Goal: Task Accomplishment & Management: Manage account settings

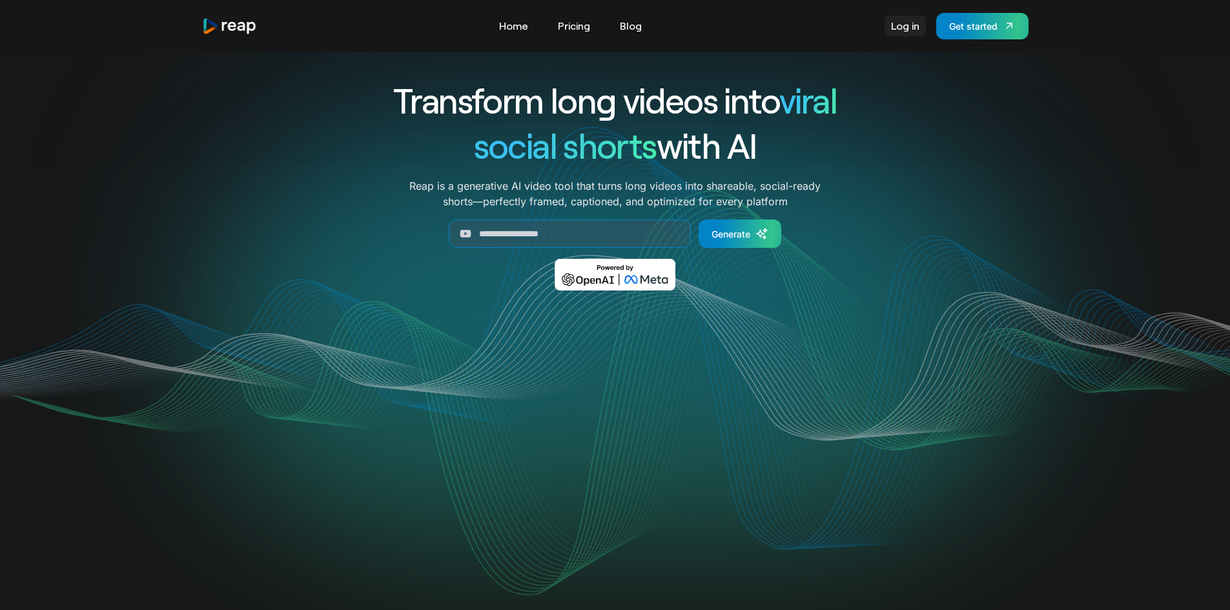
click at [888, 25] on link "Log in" at bounding box center [904, 25] width 41 height 21
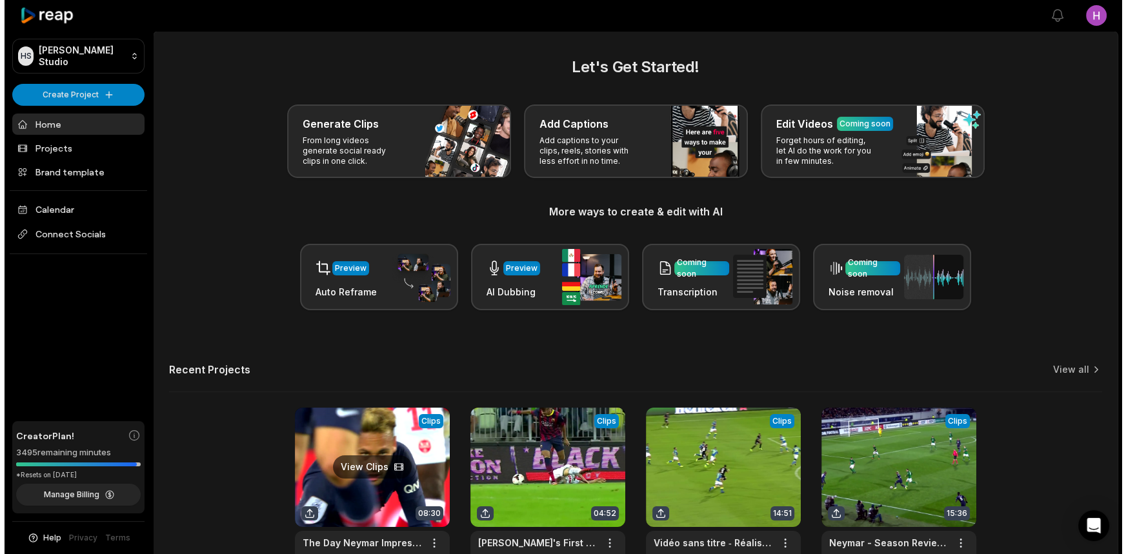
scroll to position [58, 0]
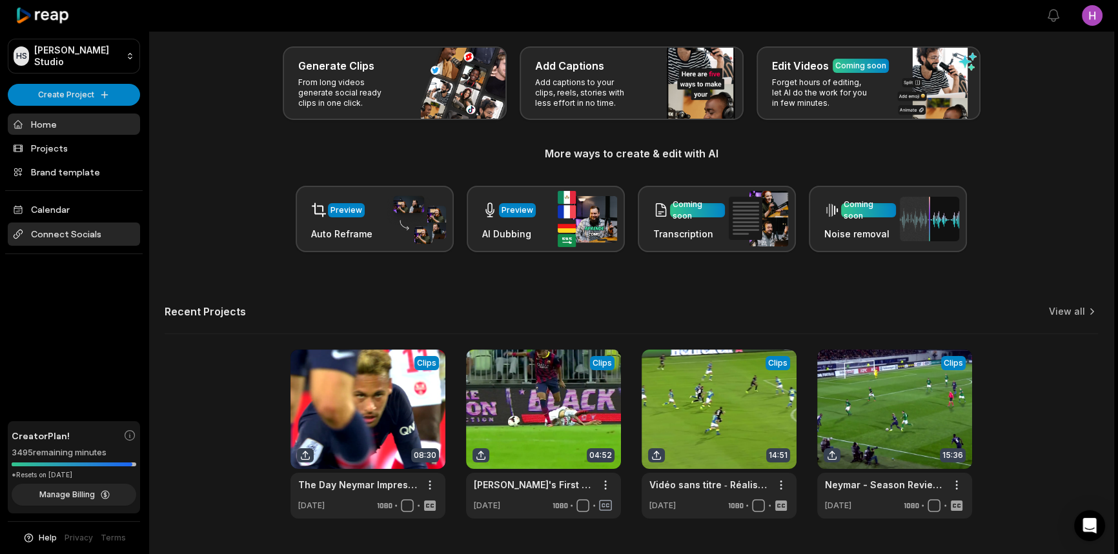
click at [74, 230] on span "Connect Socials" at bounding box center [74, 234] width 132 height 23
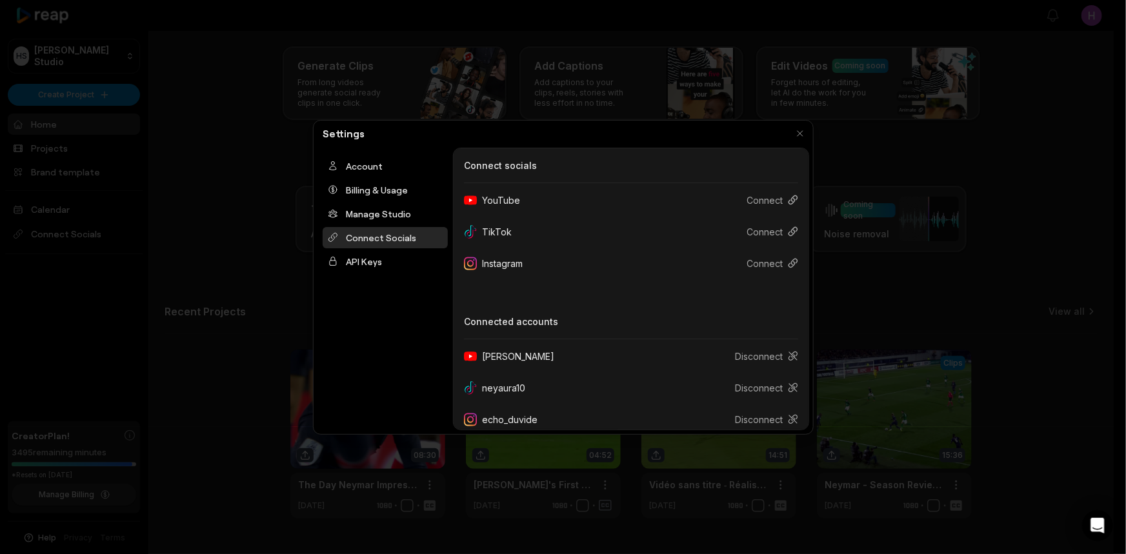
scroll to position [12, 0]
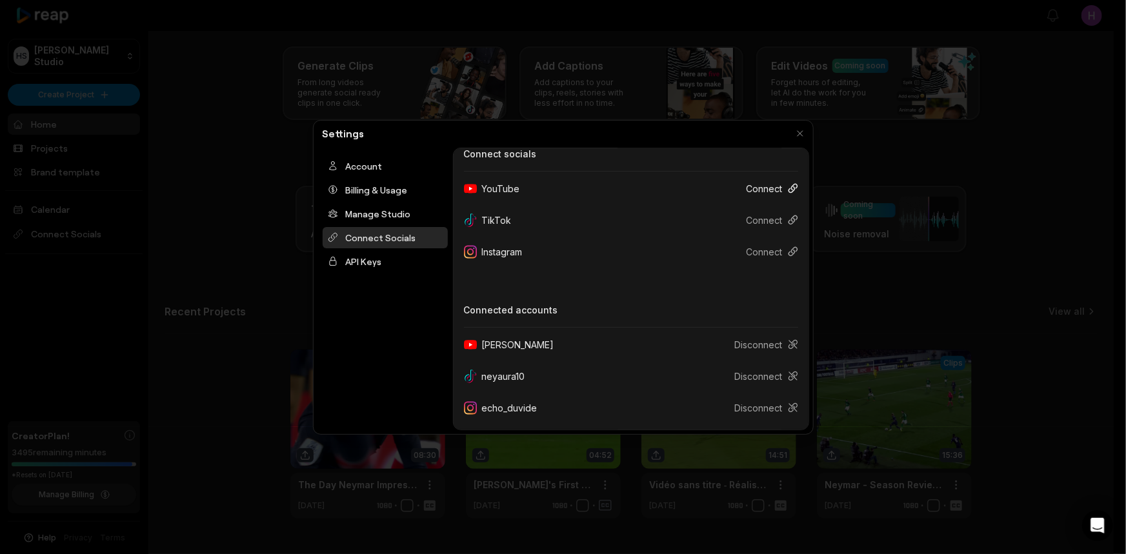
click at [770, 190] on button "Connect" at bounding box center [767, 189] width 62 height 24
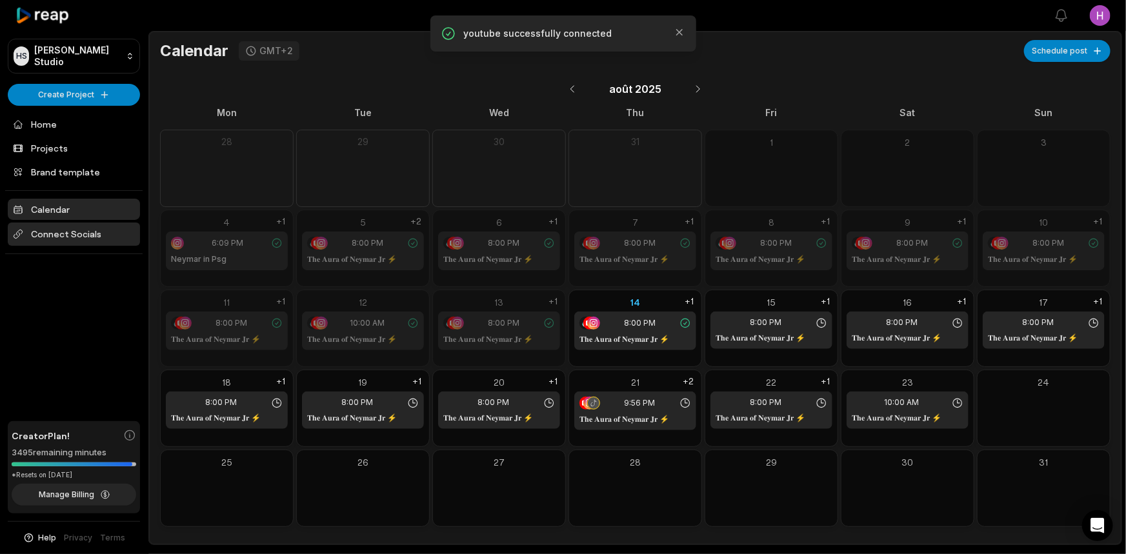
click at [104, 242] on span "Connect Socials" at bounding box center [74, 234] width 132 height 23
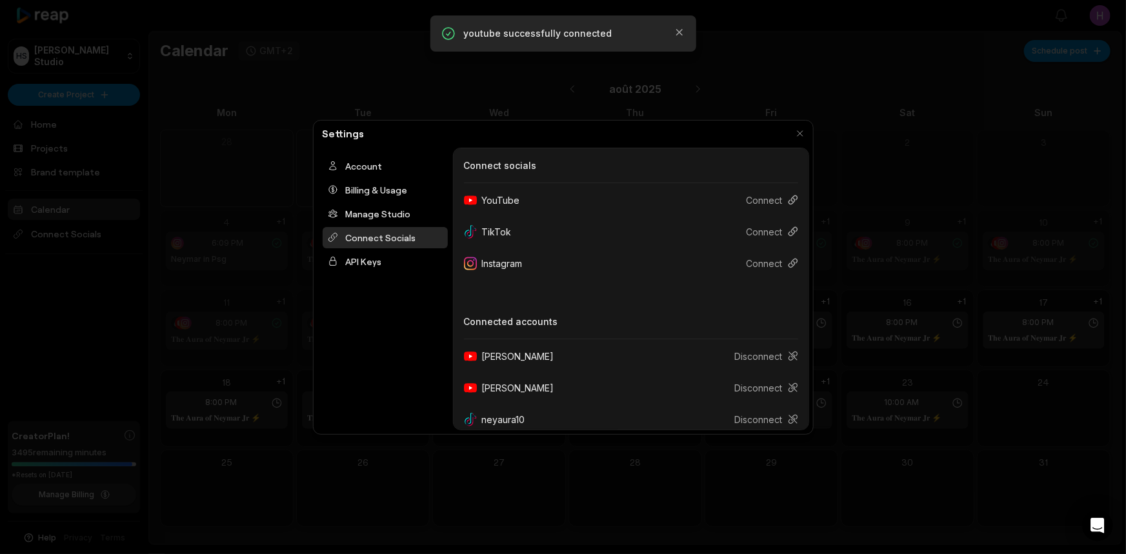
scroll to position [43, 0]
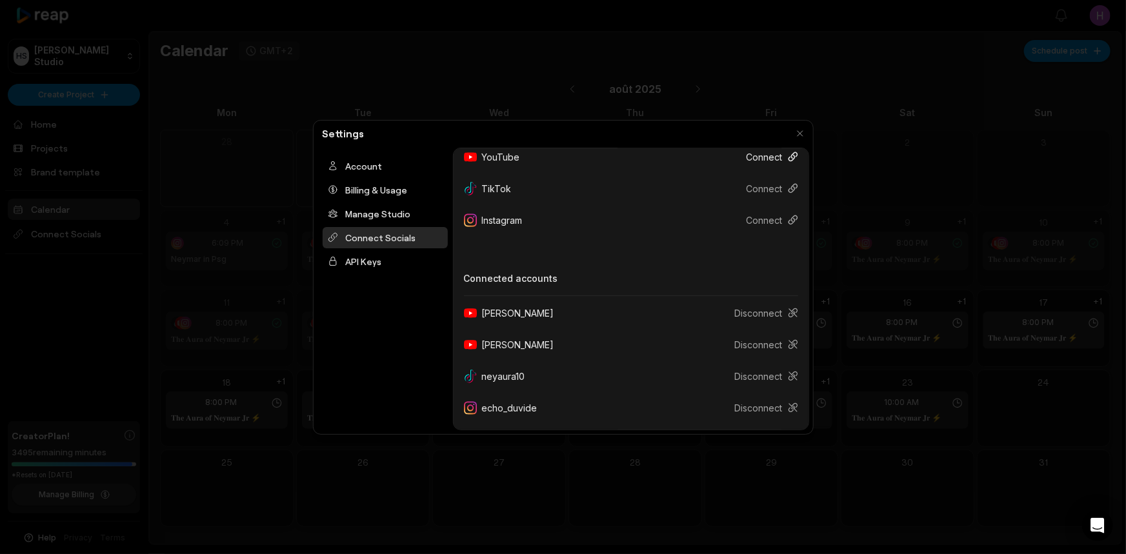
click at [755, 159] on button "Connect" at bounding box center [767, 157] width 62 height 24
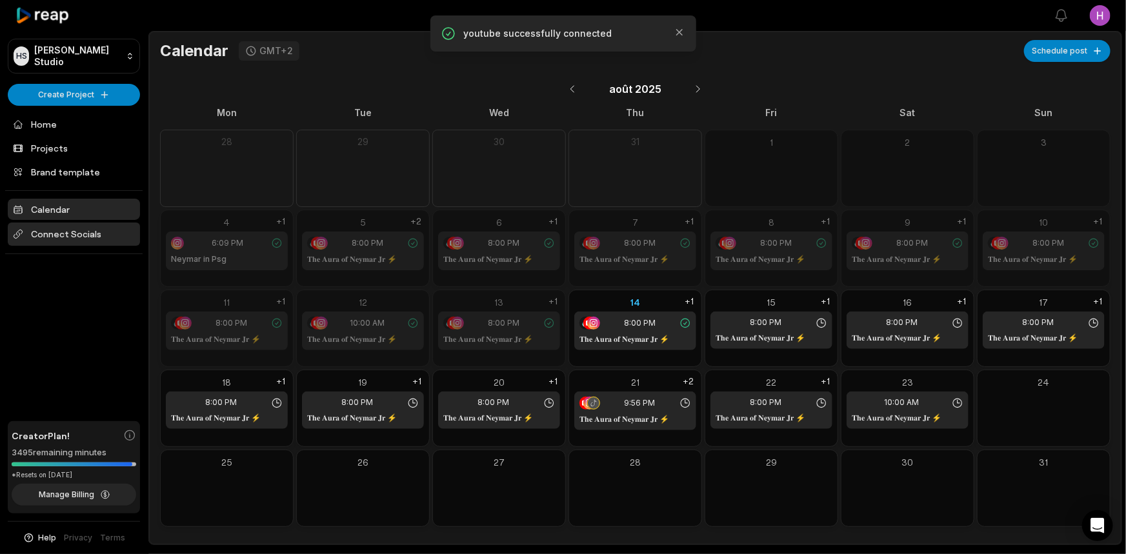
click at [70, 231] on span "Connect Socials" at bounding box center [74, 234] width 132 height 23
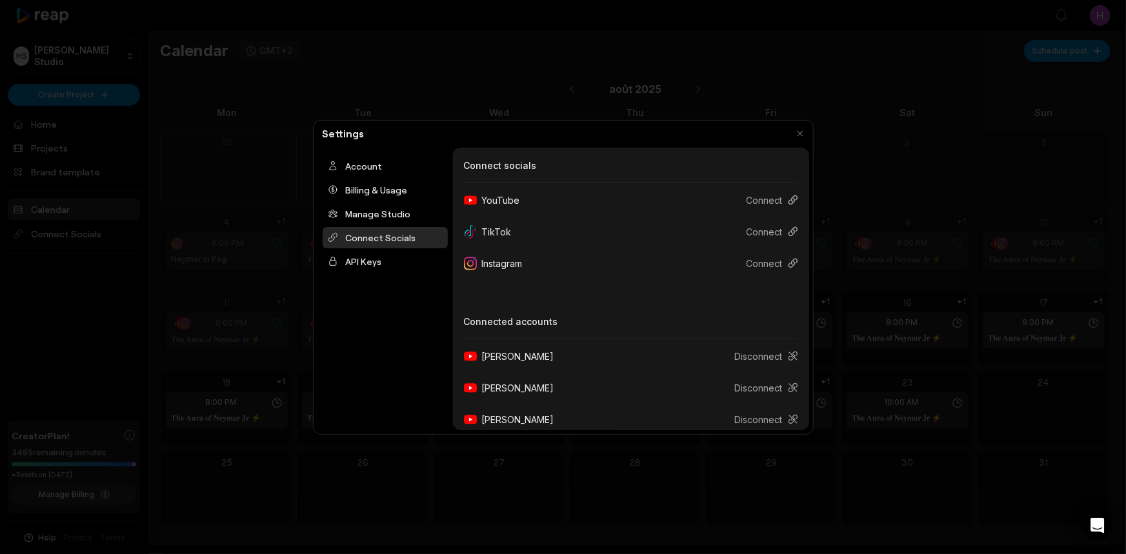
scroll to position [58, 0]
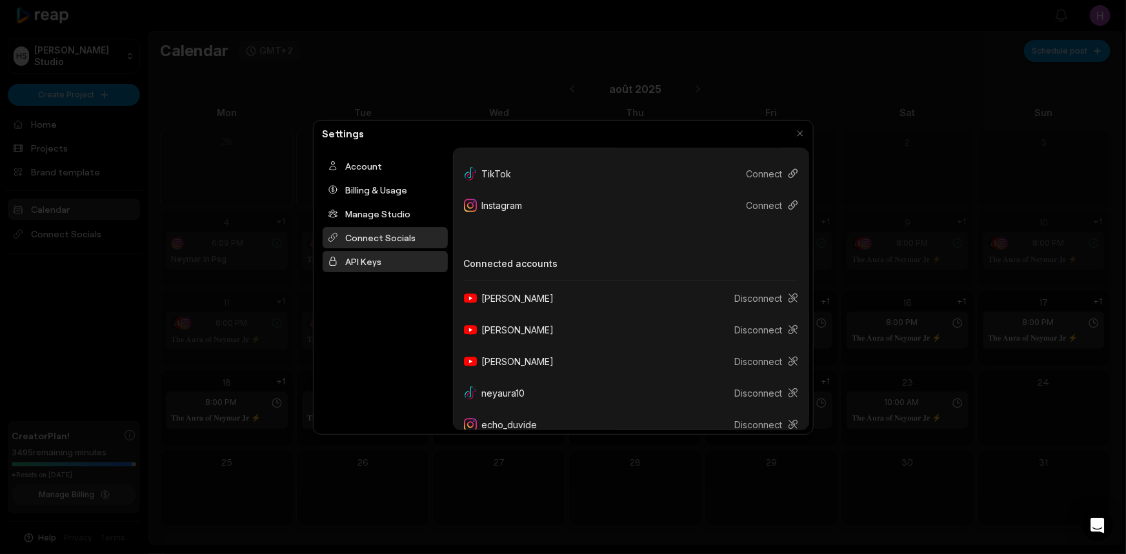
click at [381, 264] on div "API Keys" at bounding box center [385, 261] width 125 height 21
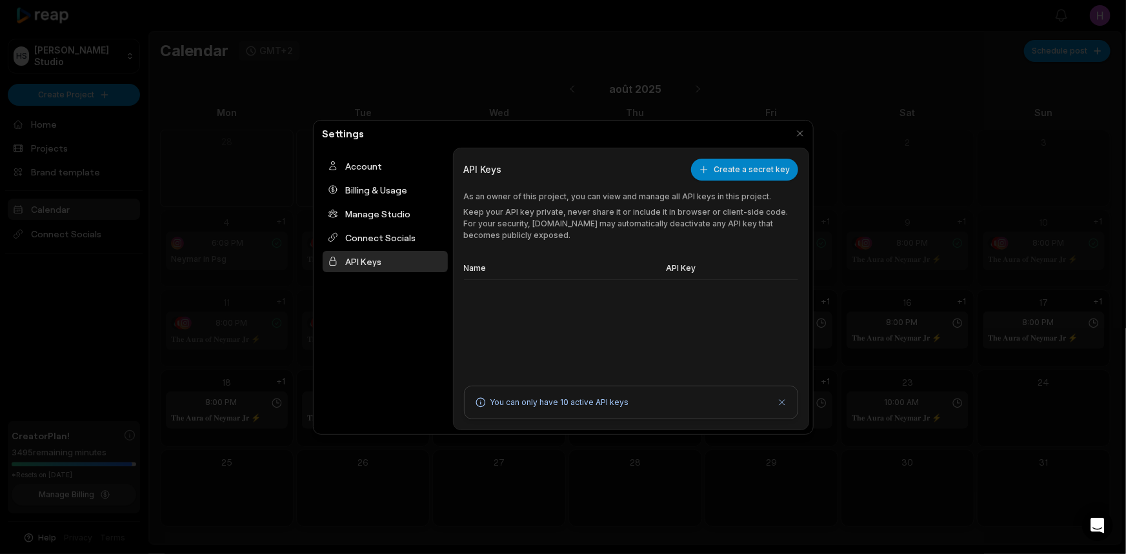
scroll to position [0, 0]
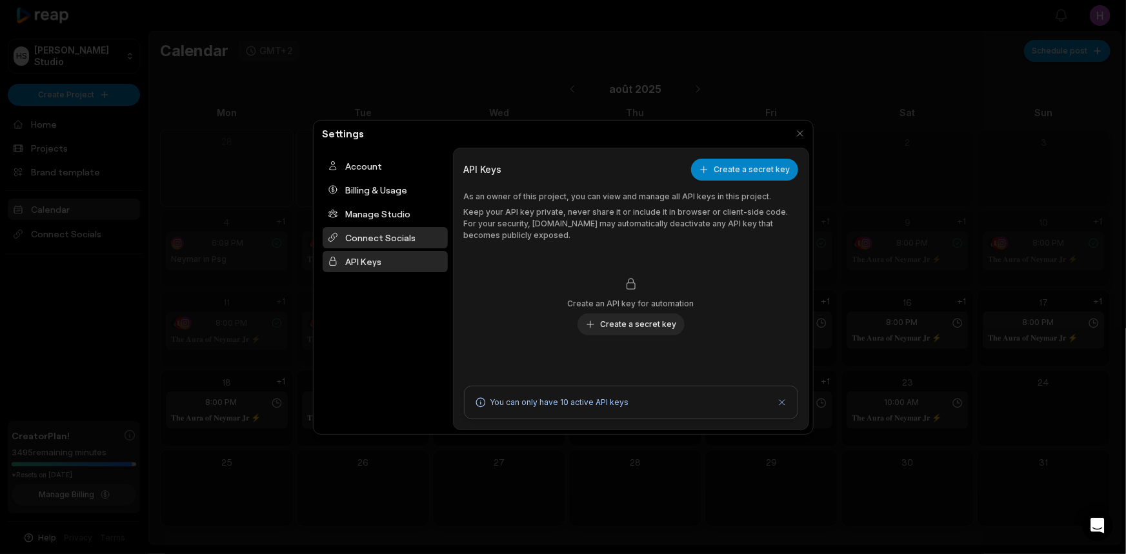
click at [423, 247] on div "Connect Socials" at bounding box center [385, 237] width 125 height 21
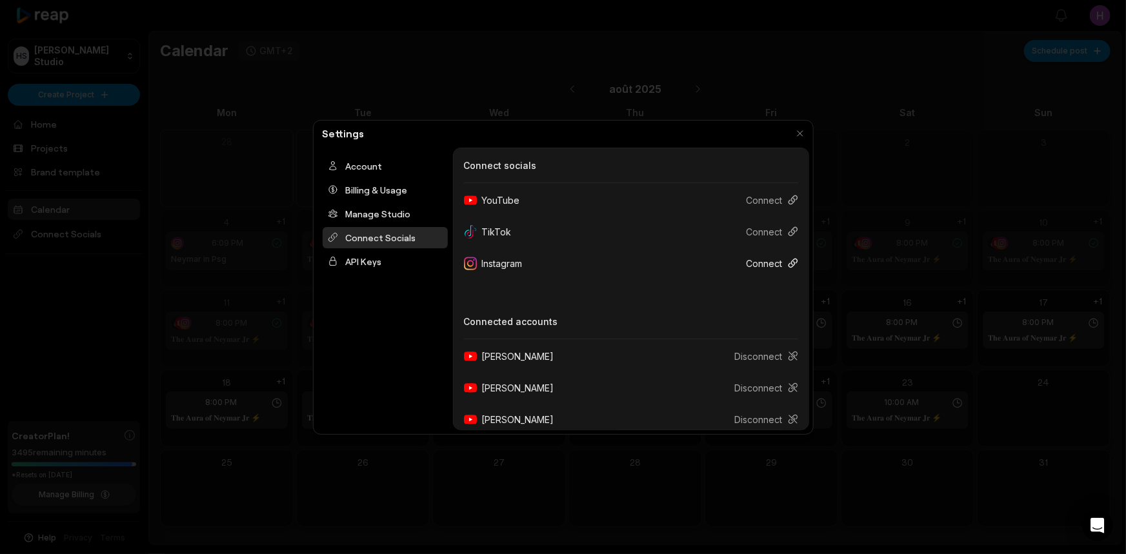
click at [762, 262] on button "Connect" at bounding box center [767, 264] width 62 height 24
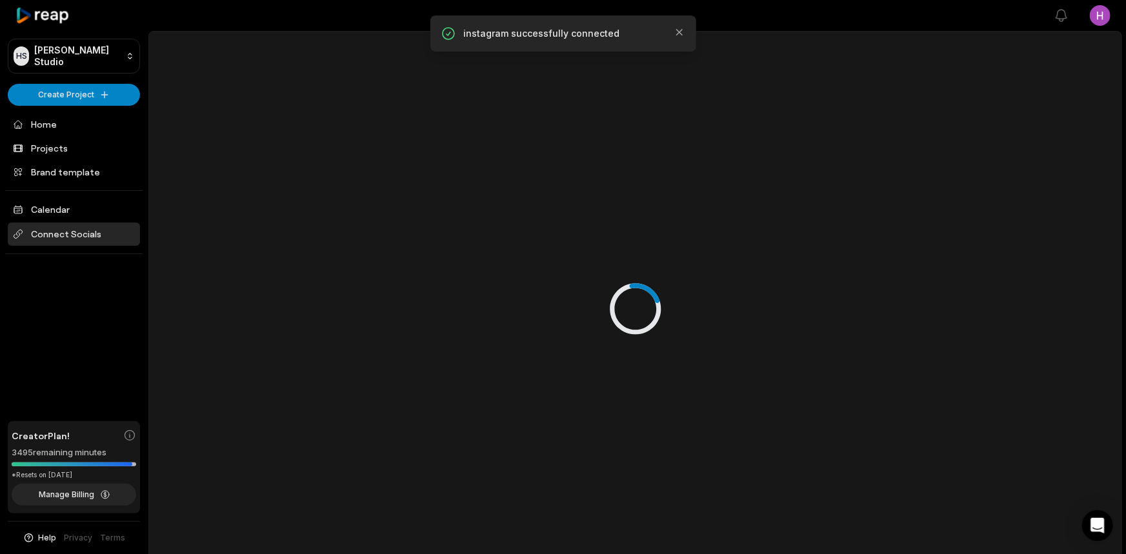
click at [99, 227] on span "Connect Socials" at bounding box center [74, 234] width 132 height 23
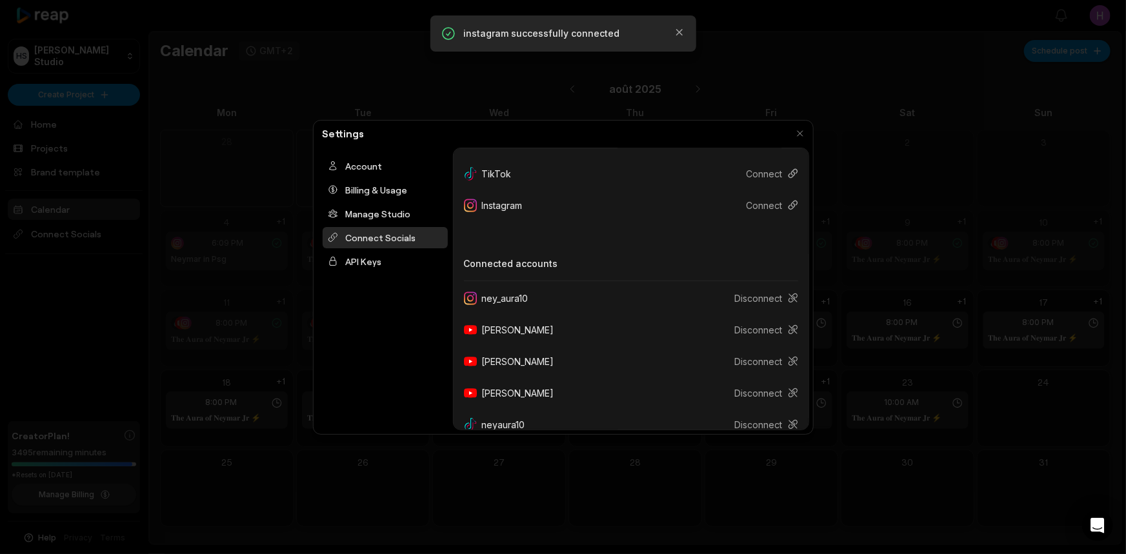
scroll to position [106, 0]
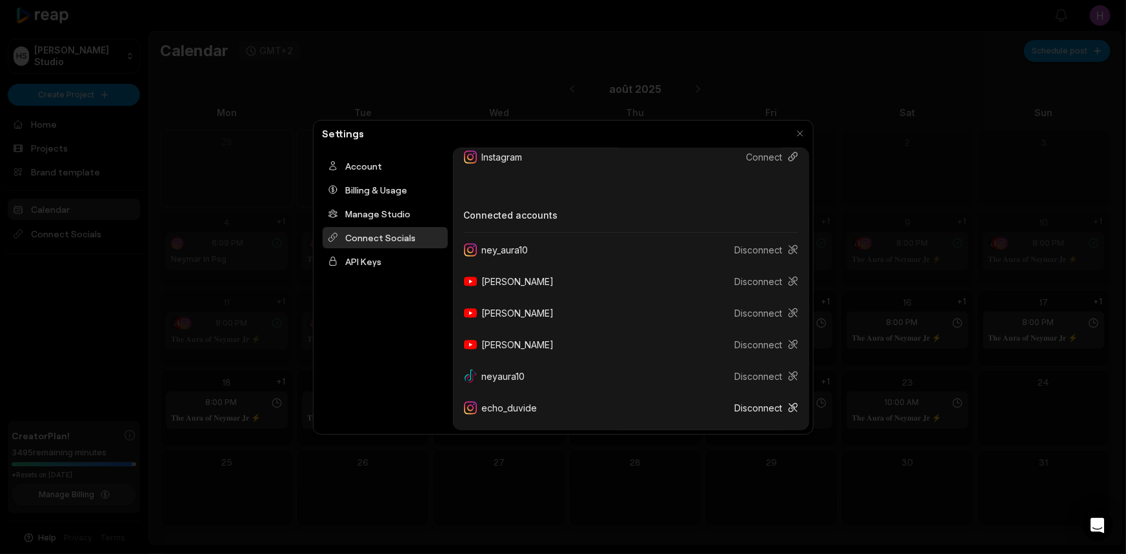
click at [768, 407] on button "Disconnect" at bounding box center [762, 408] width 74 height 24
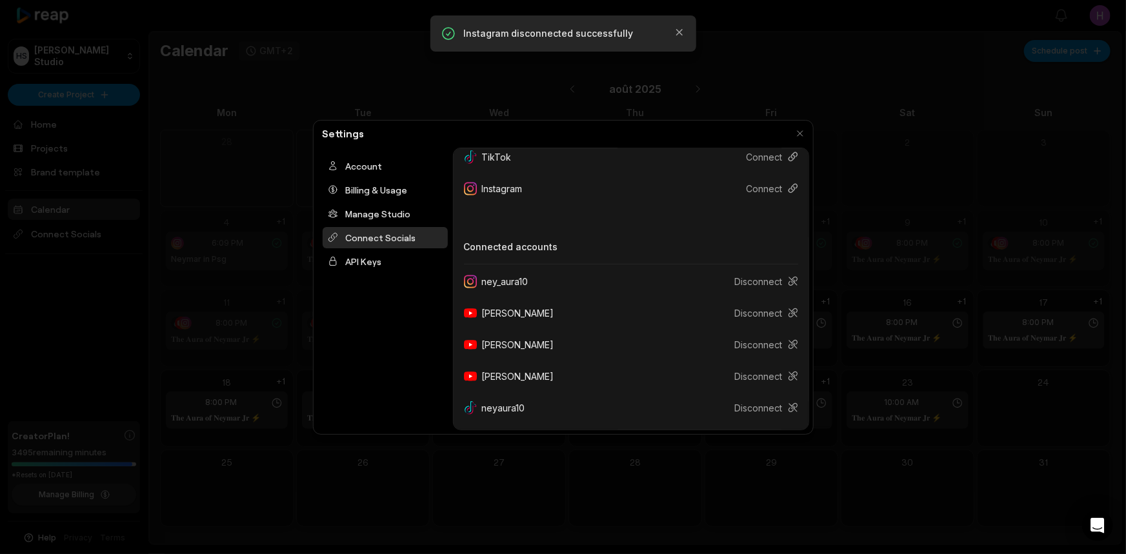
scroll to position [0, 0]
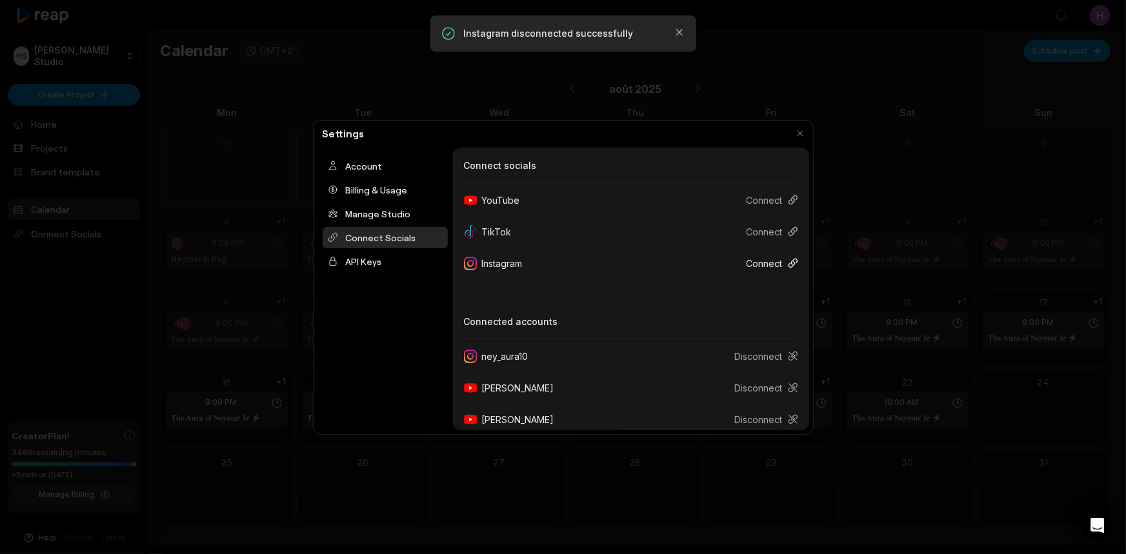
click at [753, 267] on button "Connect" at bounding box center [767, 264] width 62 height 24
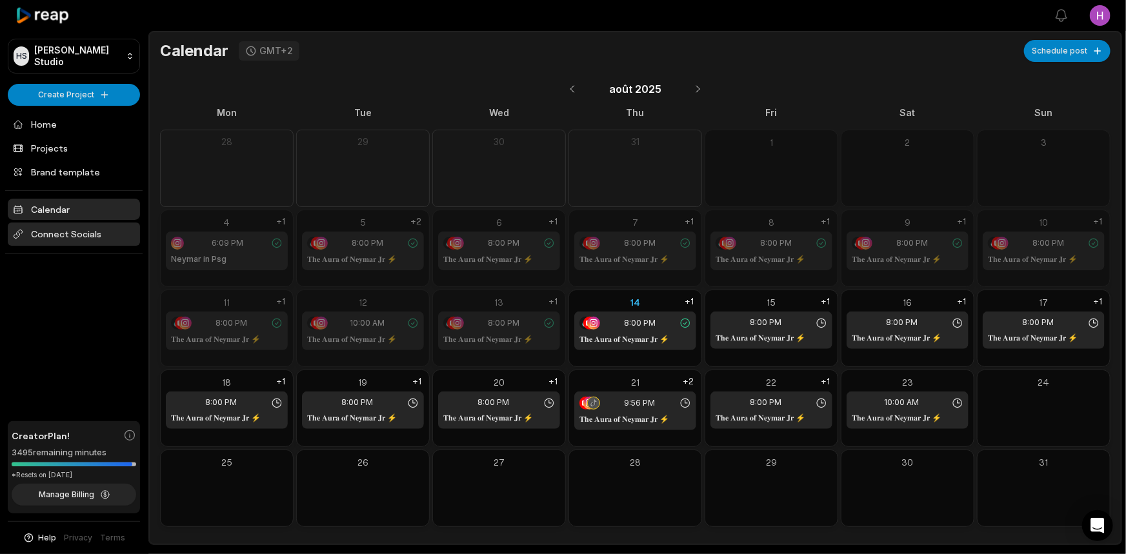
click at [86, 229] on span "Connect Socials" at bounding box center [74, 234] width 132 height 23
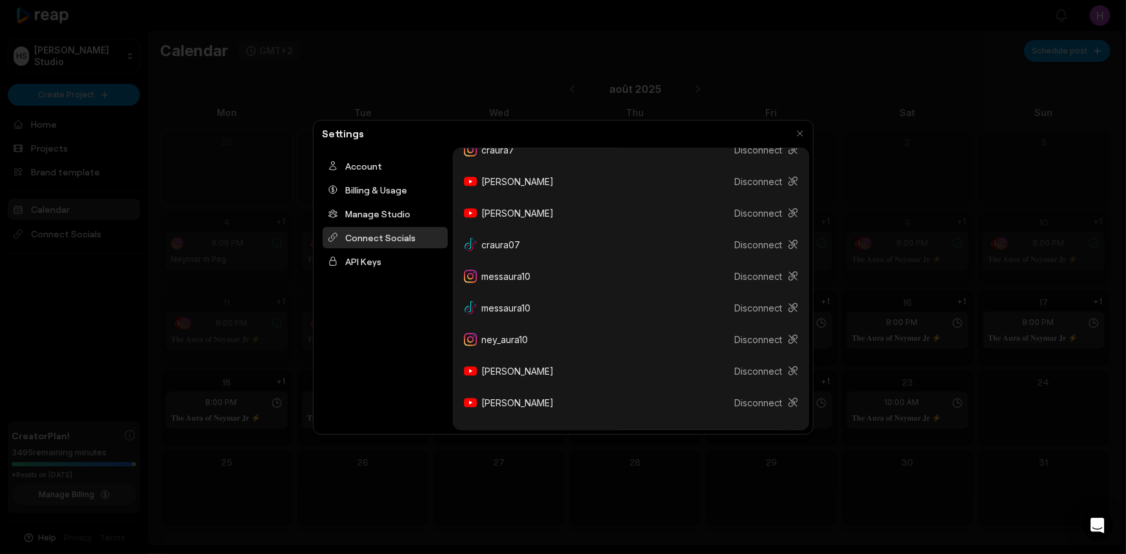
scroll to position [265, 0]
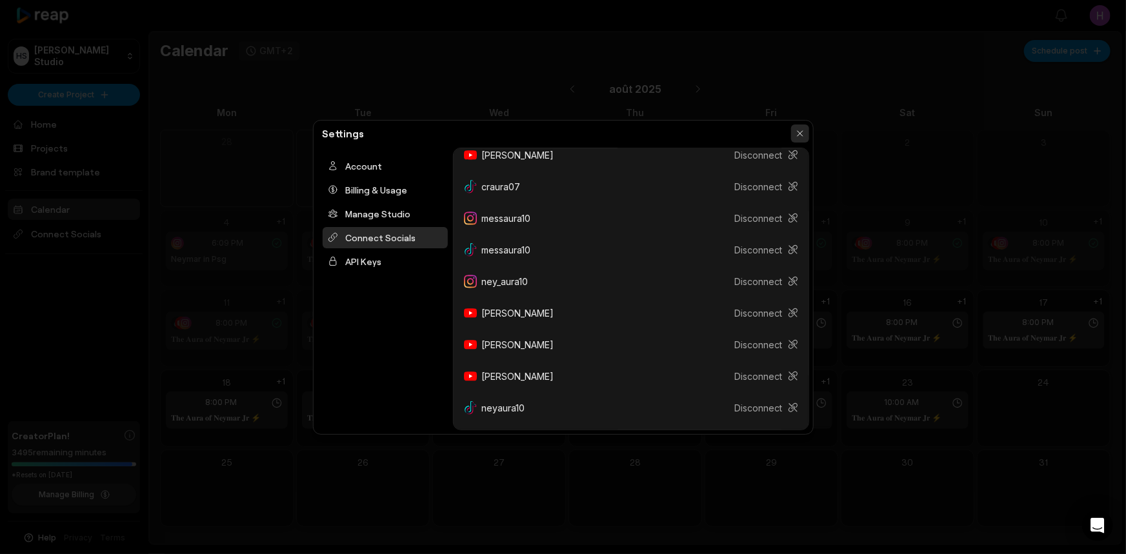
click at [806, 136] on button "button" at bounding box center [800, 134] width 18 height 18
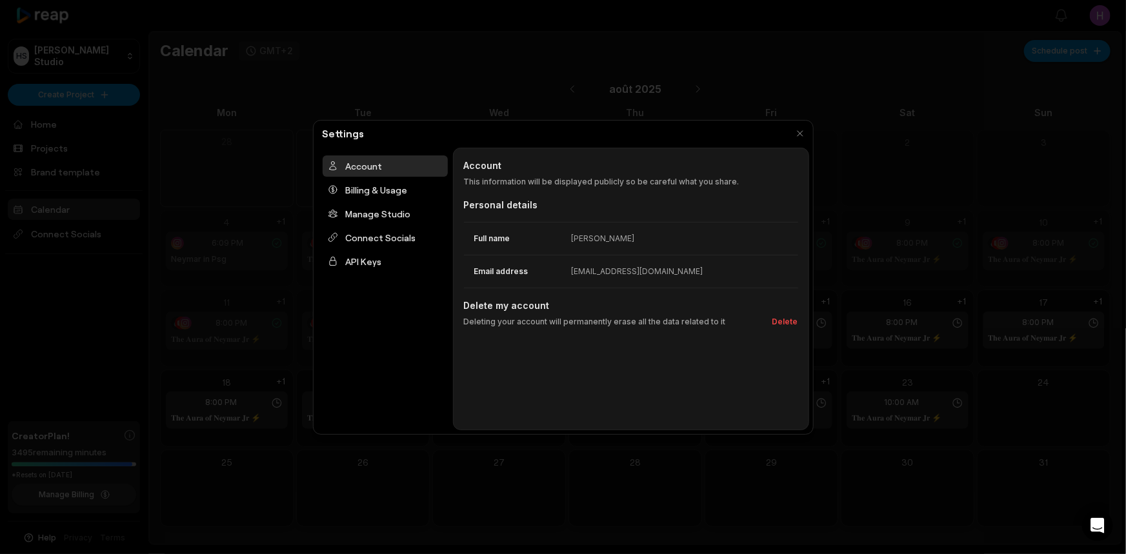
scroll to position [0, 0]
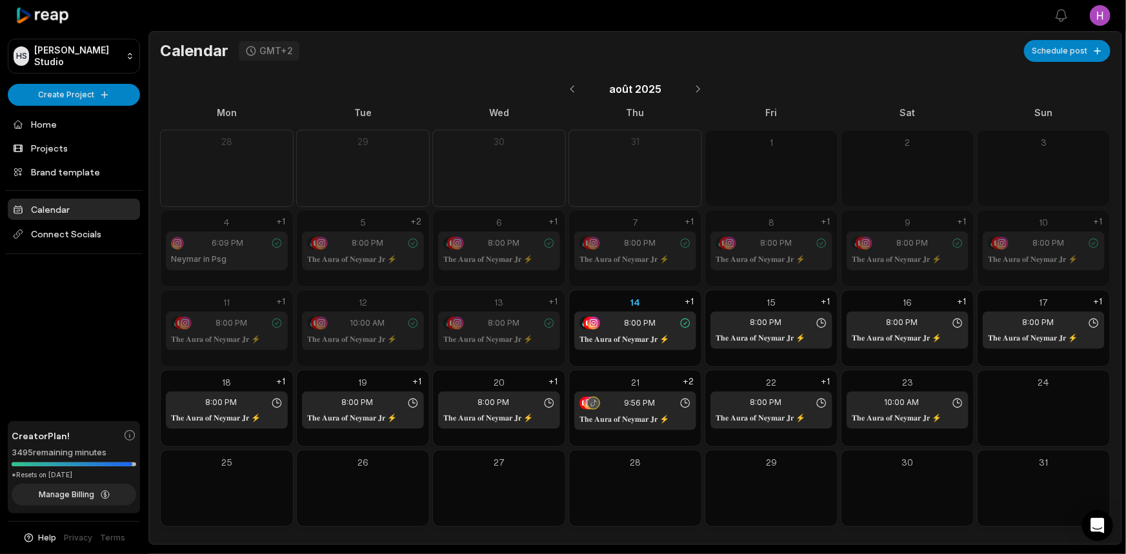
click at [1116, 13] on div "Open sidebar View notifications Open user menu" at bounding box center [637, 15] width 978 height 31
click at [1112, 14] on html "HS Honoré's Studio Create Project Home Projects Brand template Calendar Connect…" at bounding box center [563, 277] width 1126 height 554
click at [1060, 77] on div "Settings" at bounding box center [1054, 79] width 133 height 21
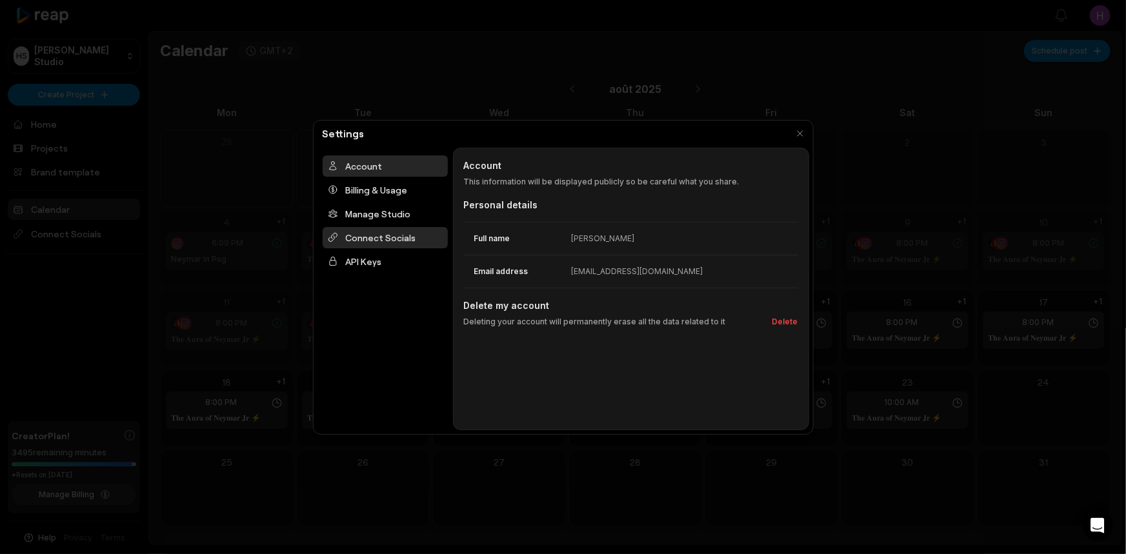
click at [387, 243] on div "Connect Socials" at bounding box center [385, 237] width 125 height 21
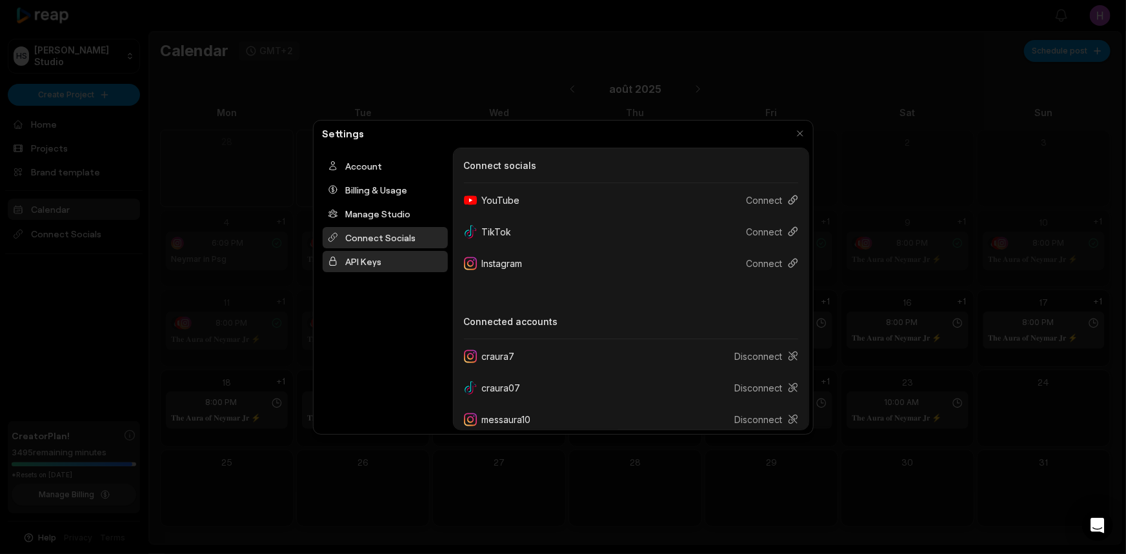
drag, startPoint x: 613, startPoint y: 358, endPoint x: 401, endPoint y: 267, distance: 230.4
click at [401, 267] on div "API Keys" at bounding box center [385, 261] width 125 height 21
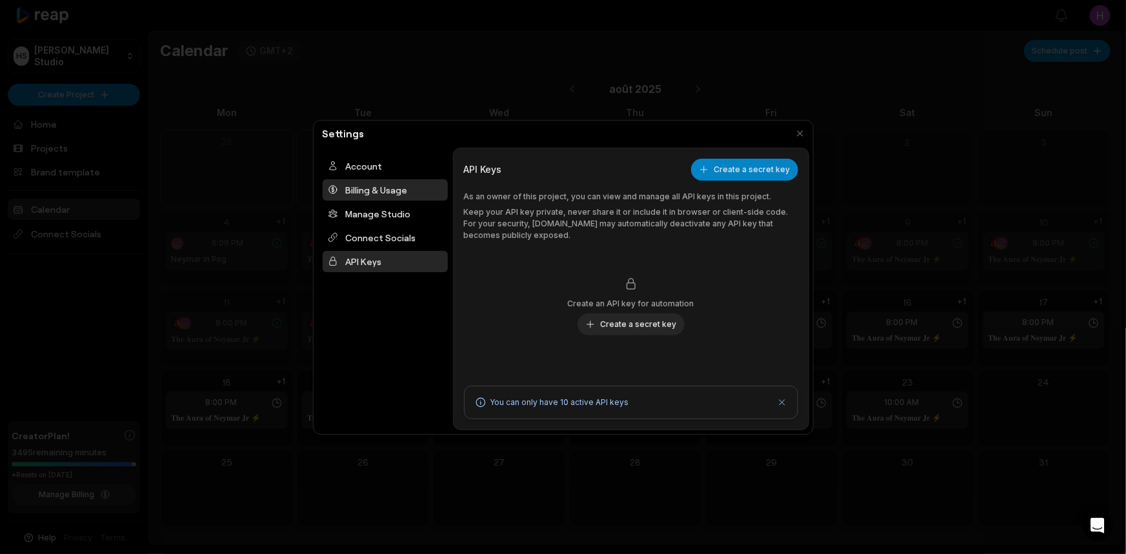
click at [381, 197] on div "Billing & Usage" at bounding box center [385, 189] width 125 height 21
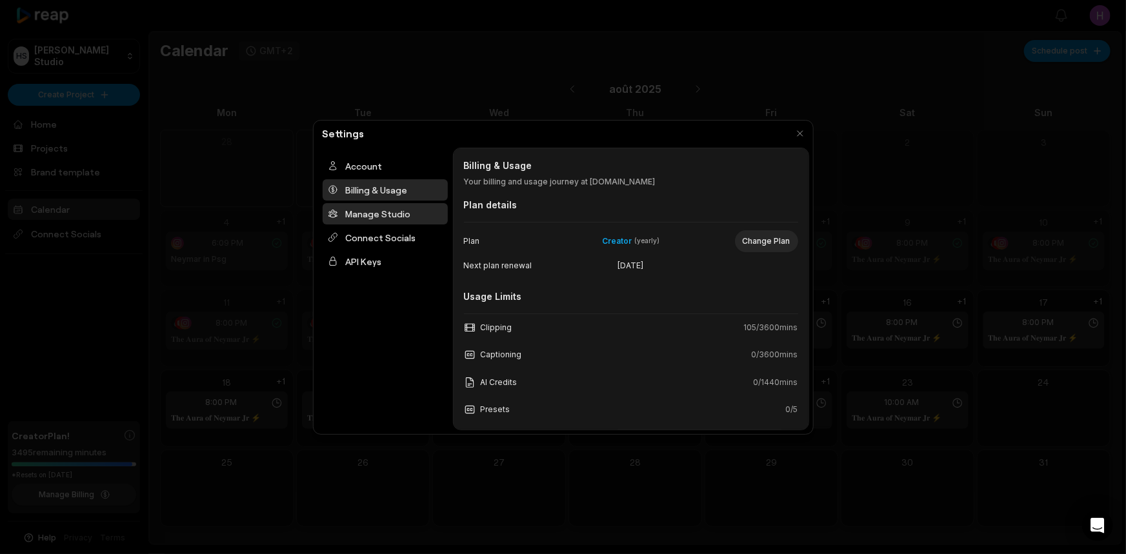
drag, startPoint x: 404, startPoint y: 216, endPoint x: 405, endPoint y: 223, distance: 7.2
click at [404, 218] on div "Manage Studio" at bounding box center [385, 213] width 125 height 21
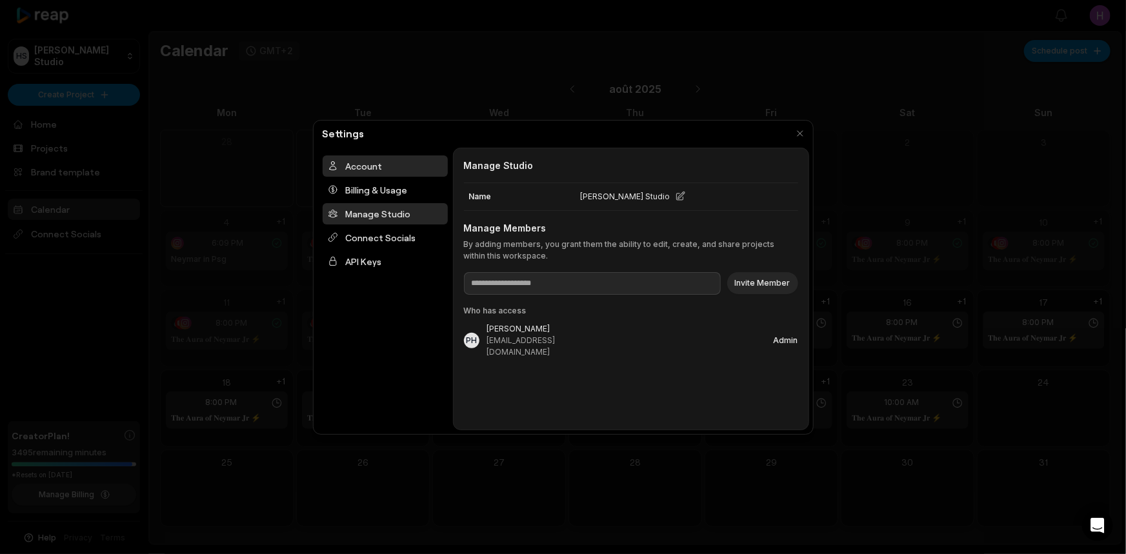
click at [385, 167] on div "Account" at bounding box center [385, 166] width 125 height 21
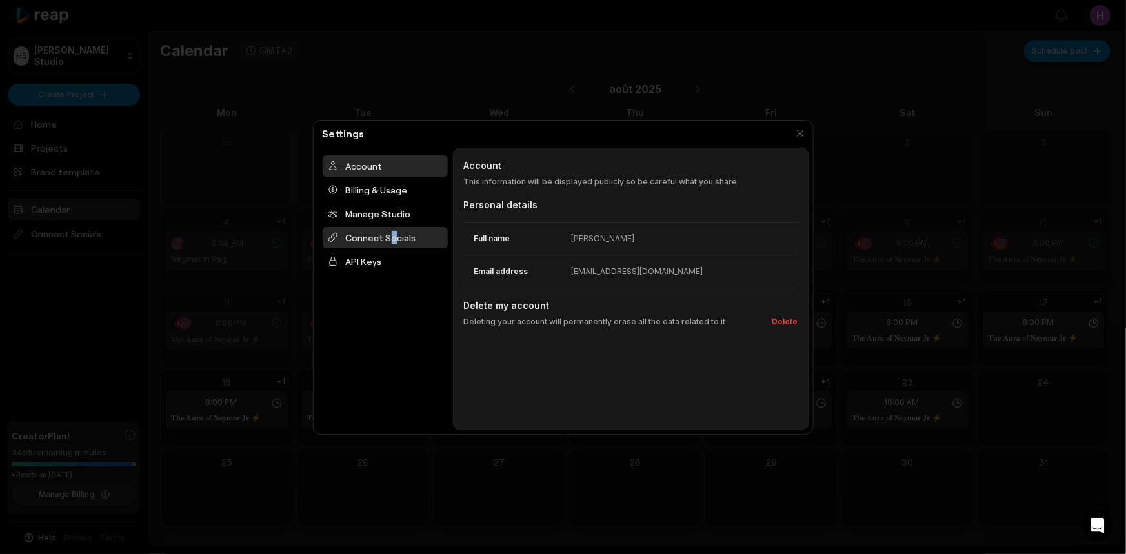
click at [390, 239] on div "Connect Socials" at bounding box center [385, 237] width 125 height 21
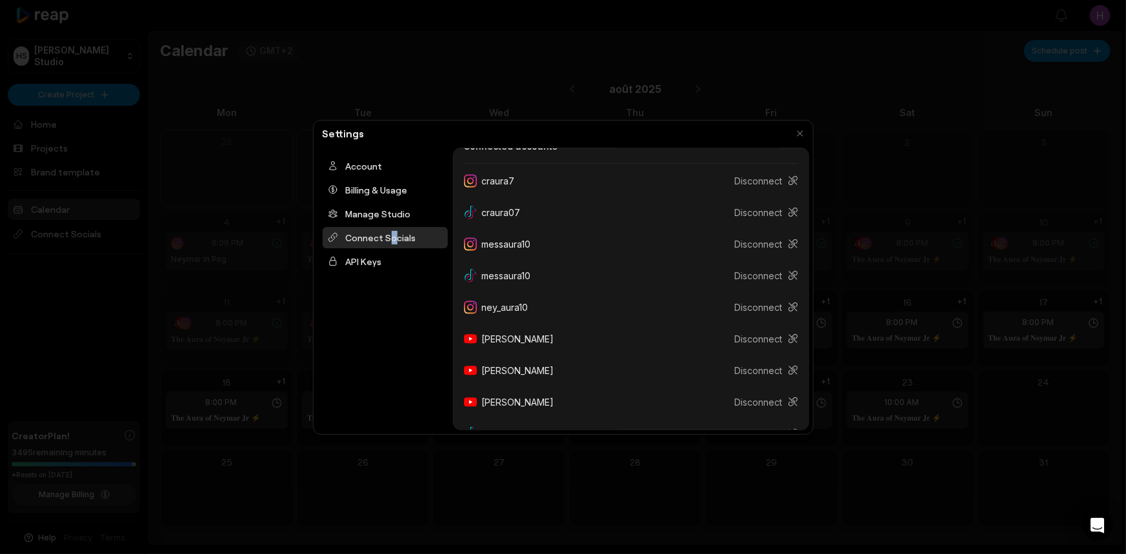
scroll to position [201, 0]
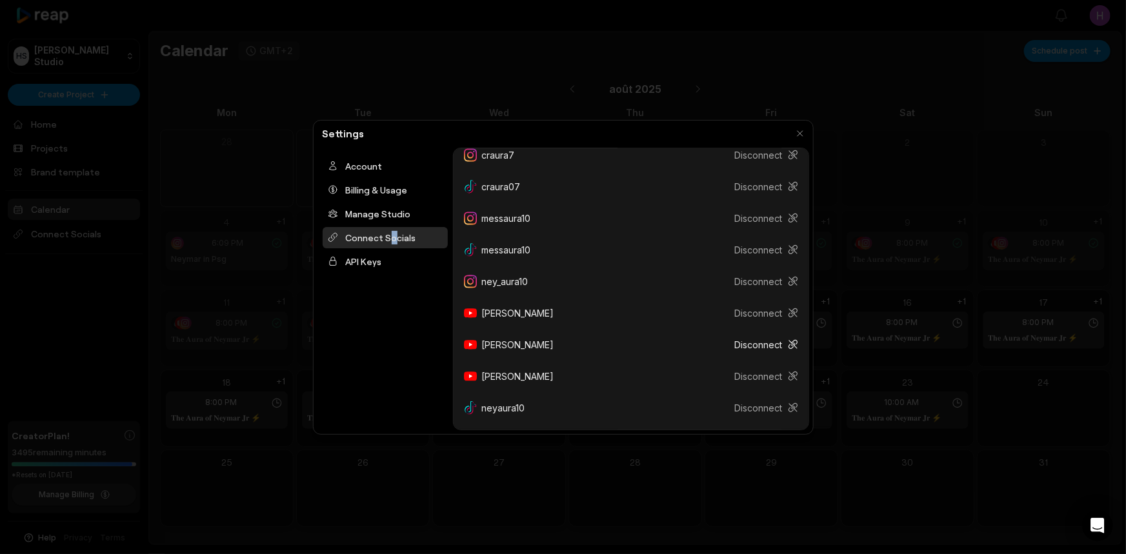
click at [765, 349] on button "Disconnect" at bounding box center [762, 345] width 74 height 24
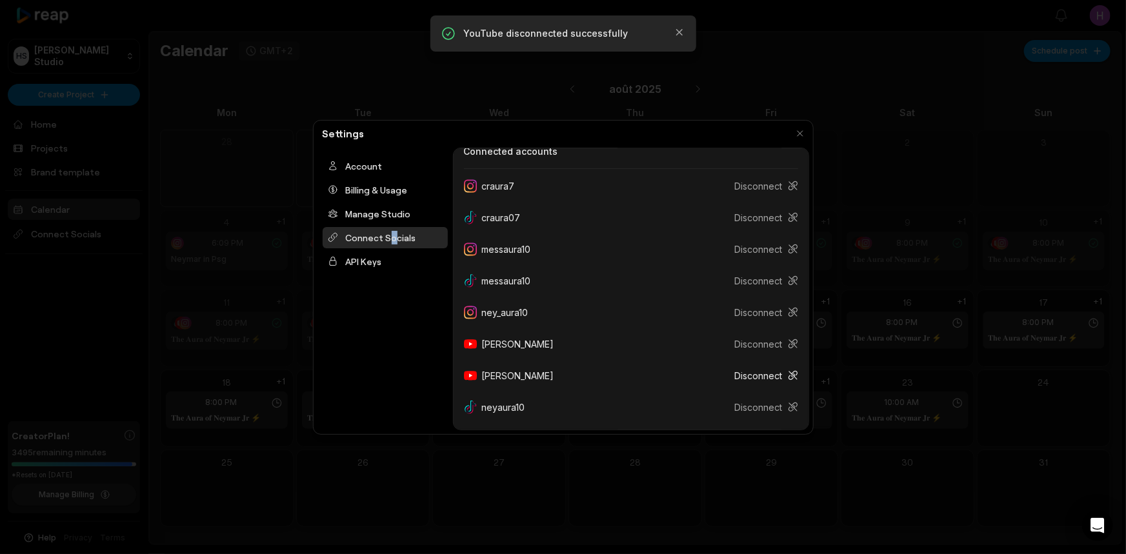
scroll to position [170, 0]
click at [749, 378] on button "Disconnect" at bounding box center [762, 377] width 74 height 24
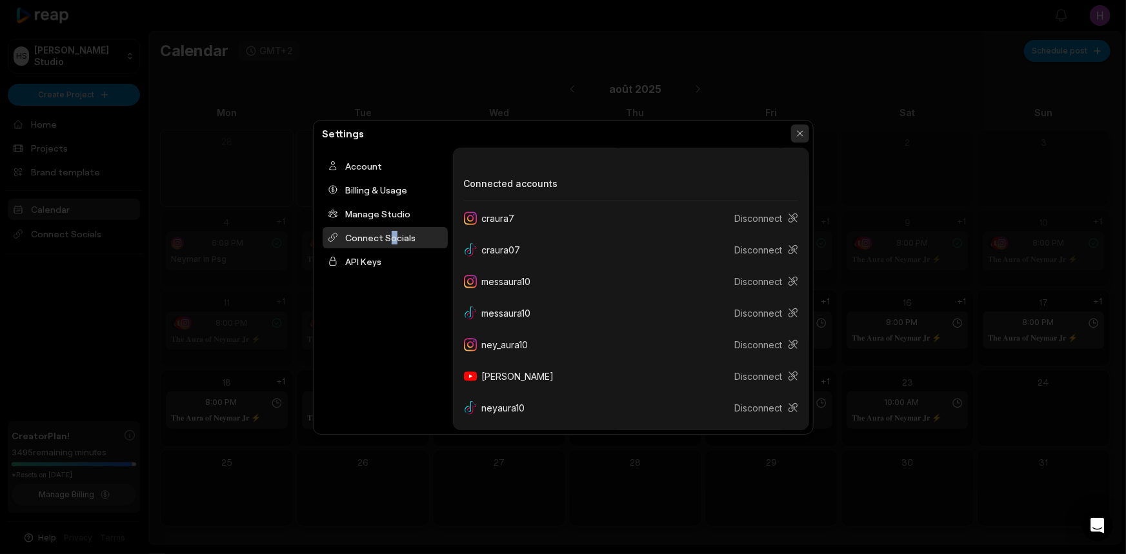
click at [796, 136] on button "button" at bounding box center [800, 134] width 18 height 18
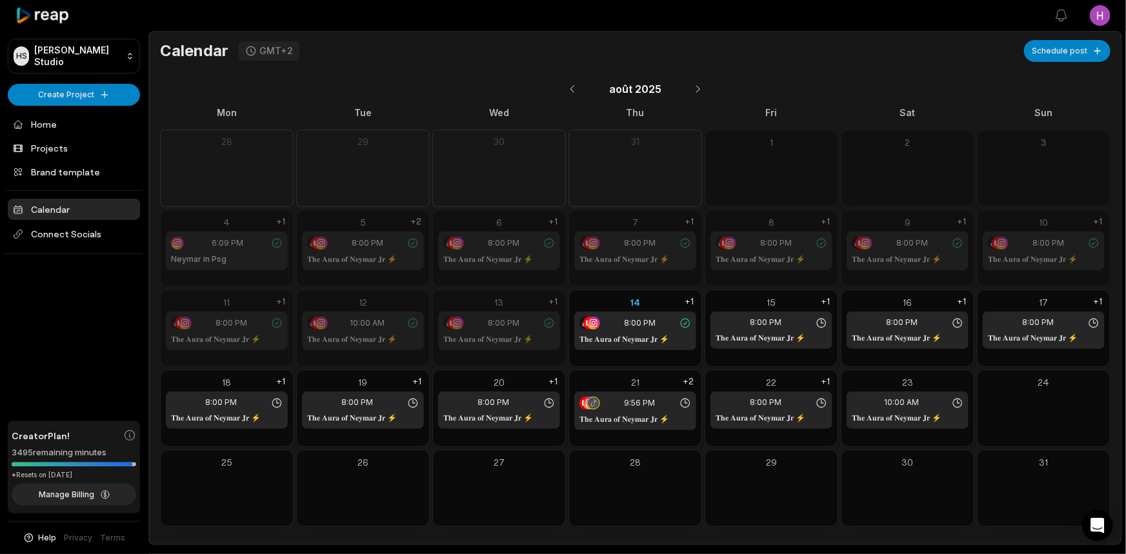
click at [96, 214] on link "Calendar" at bounding box center [74, 209] width 132 height 21
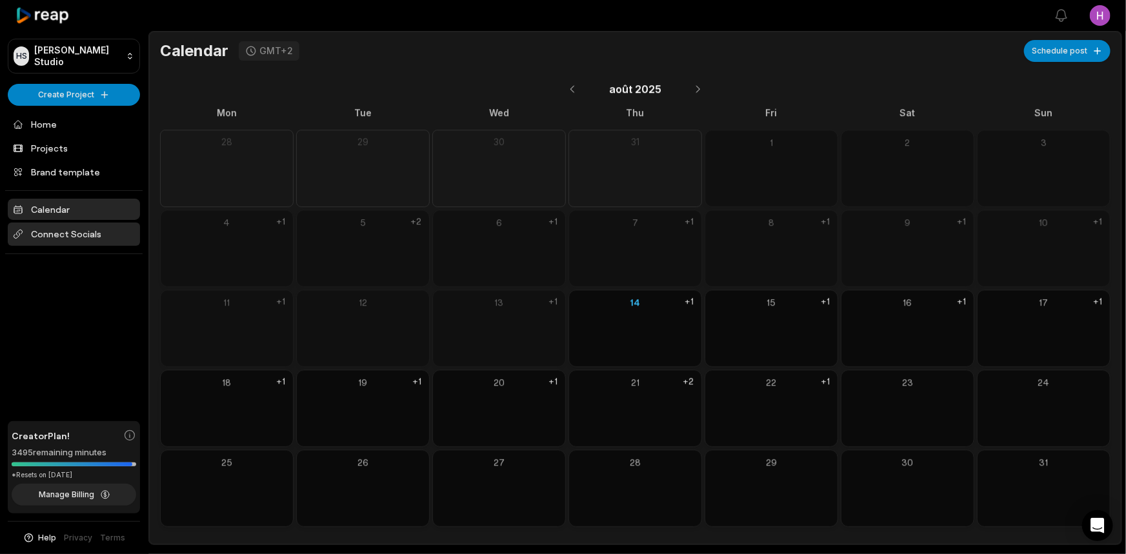
click at [90, 232] on span "Connect Socials" at bounding box center [74, 234] width 132 height 23
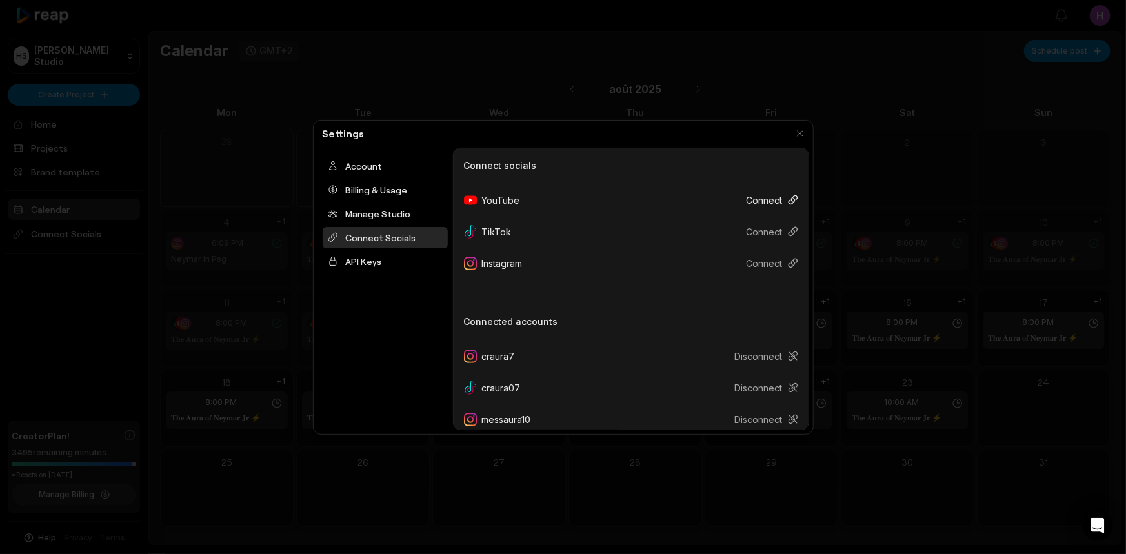
click at [776, 196] on button "Connect" at bounding box center [767, 200] width 62 height 24
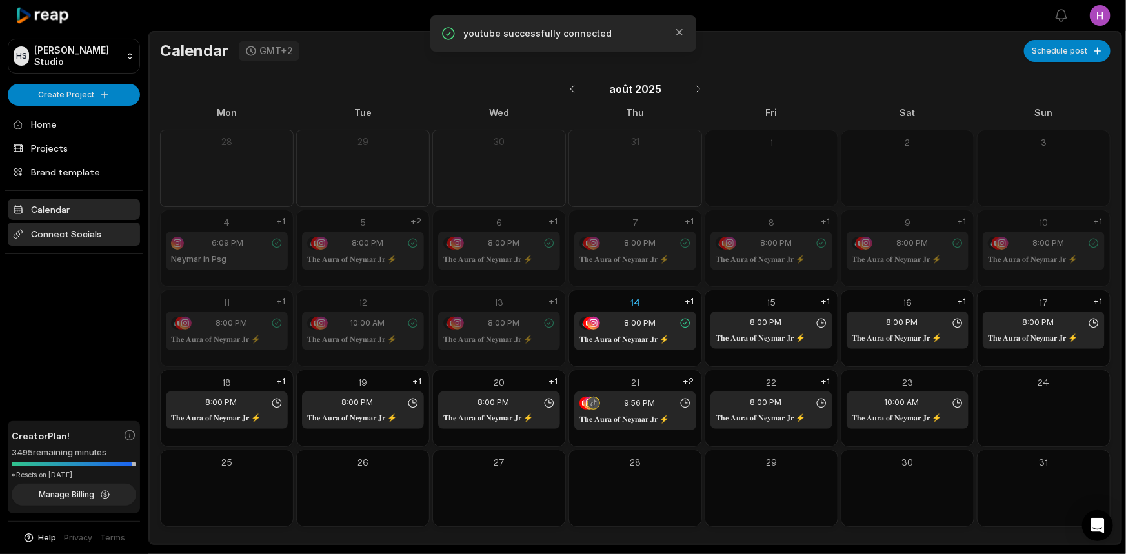
click at [103, 230] on span "Connect Socials" at bounding box center [74, 234] width 132 height 23
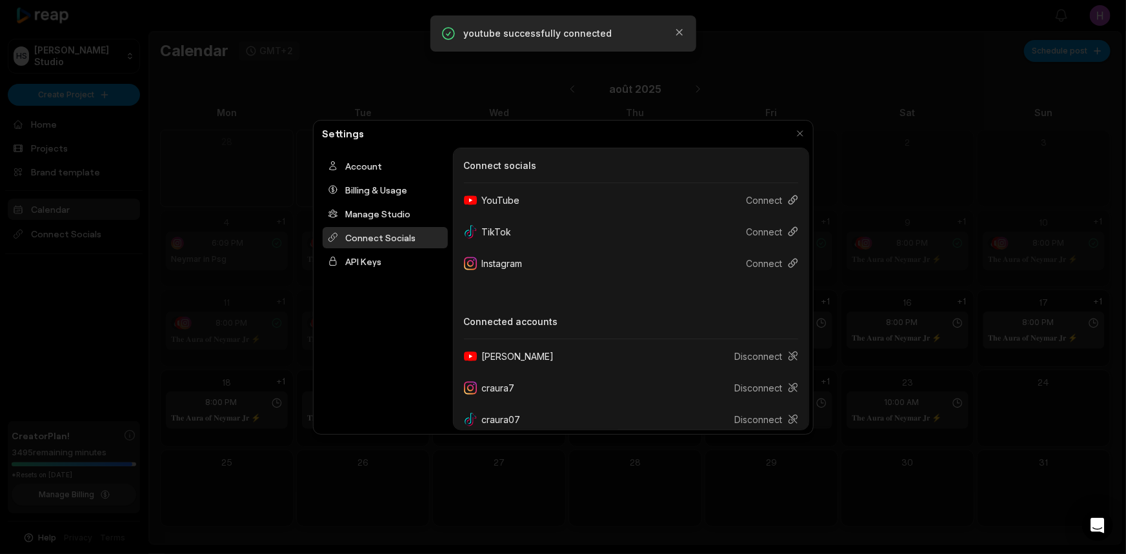
drag, startPoint x: 815, startPoint y: 131, endPoint x: 805, endPoint y: 134, distance: 9.4
click at [815, 132] on div at bounding box center [563, 277] width 1126 height 554
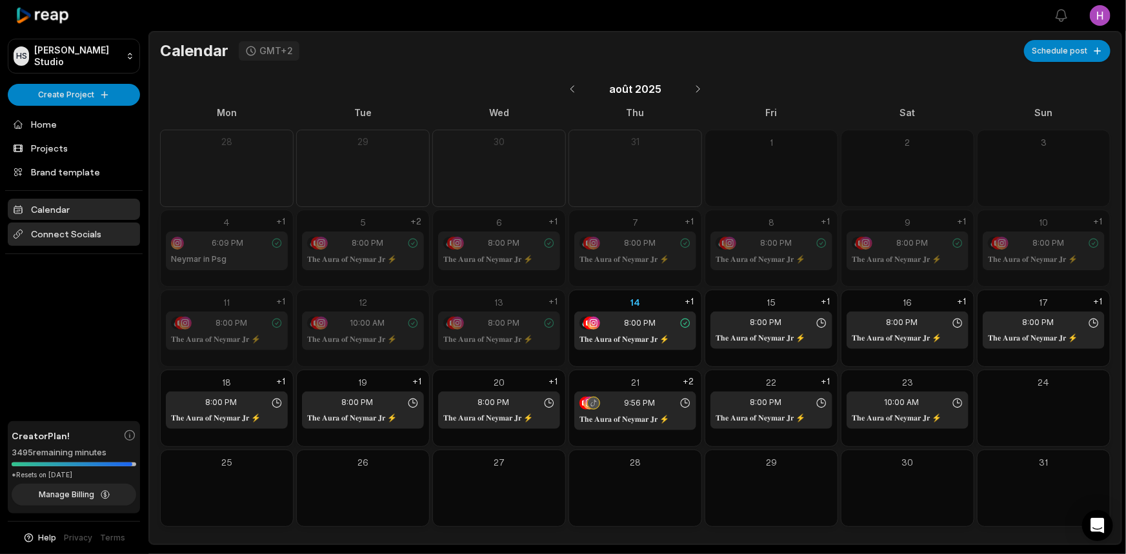
click at [89, 227] on span "Connect Socials" at bounding box center [74, 234] width 132 height 23
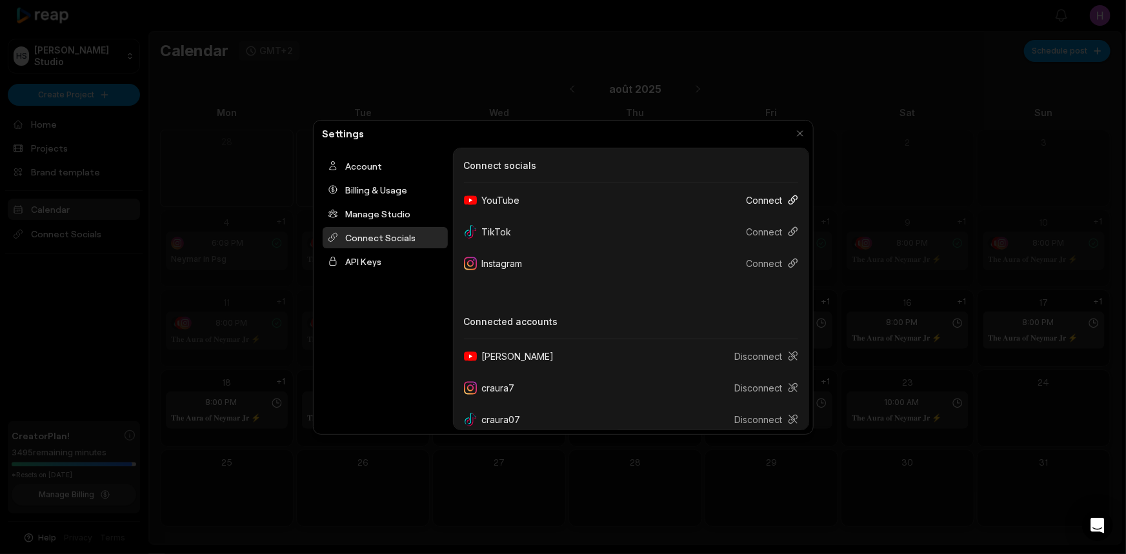
click at [756, 203] on button "Connect" at bounding box center [767, 200] width 62 height 24
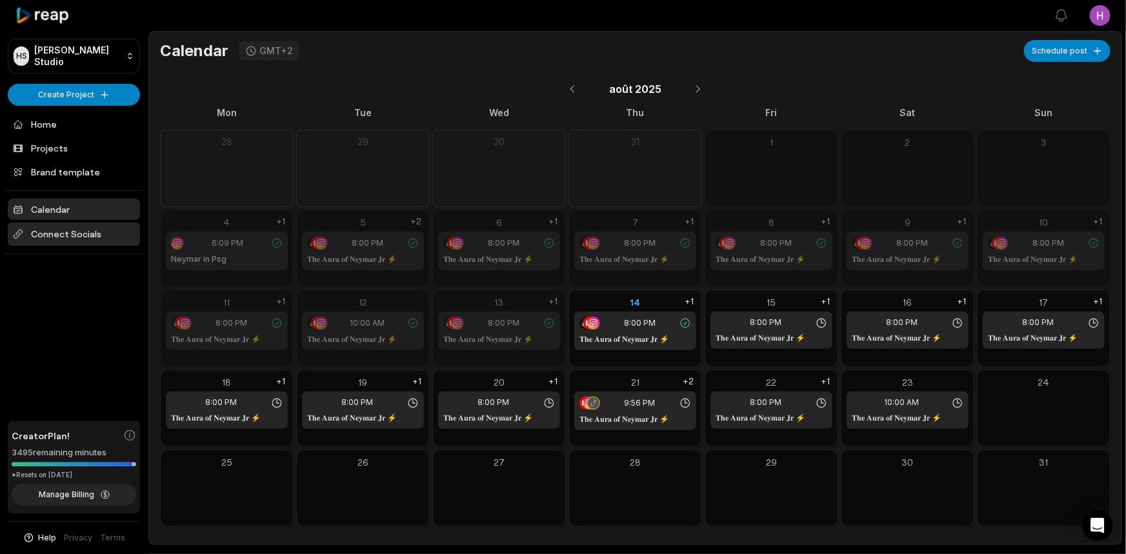
click at [104, 234] on span "Connect Socials" at bounding box center [74, 234] width 132 height 23
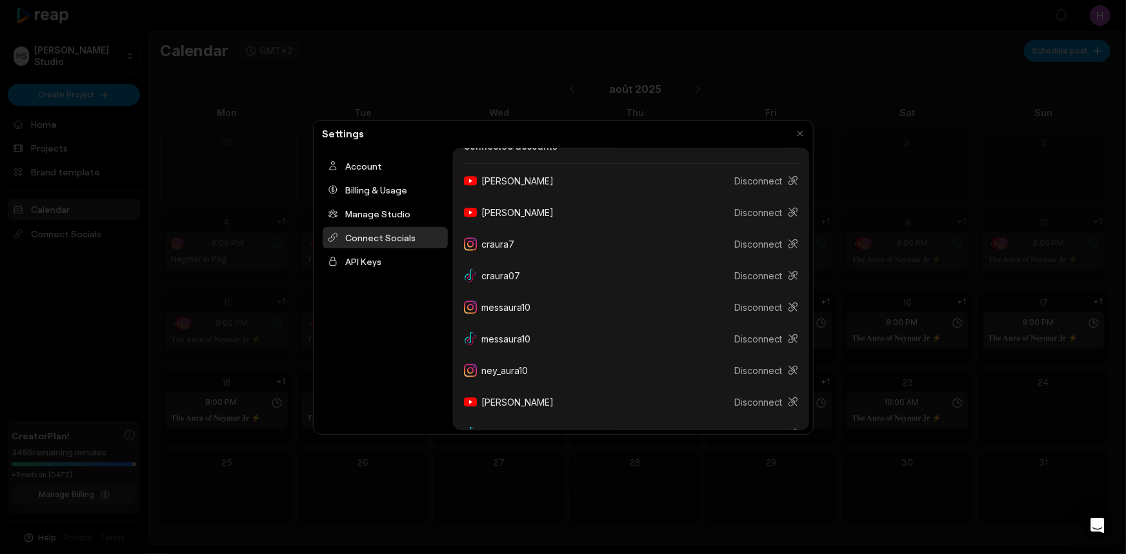
scroll to position [201, 0]
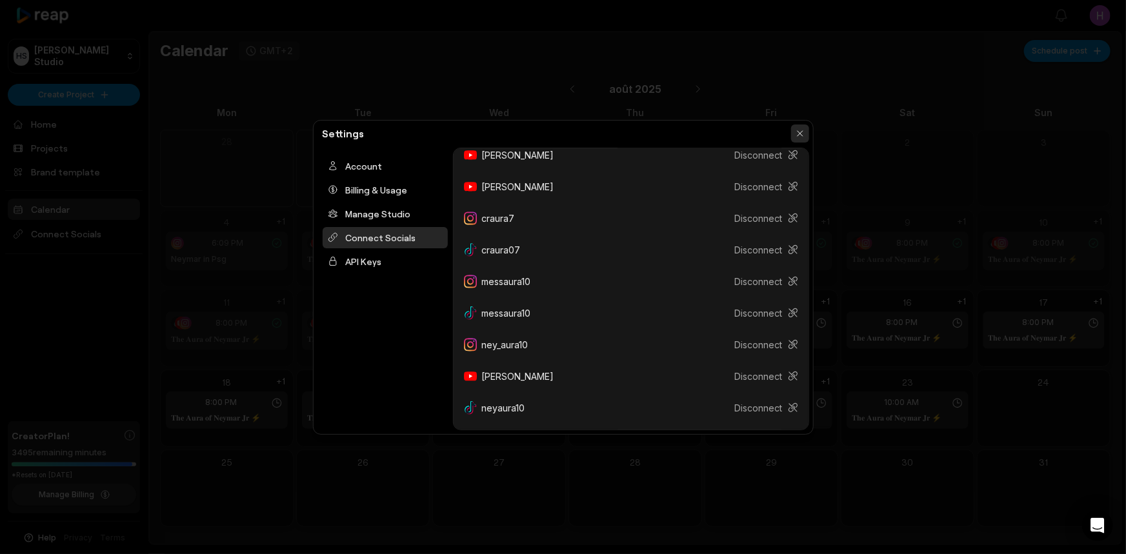
click at [800, 134] on button "button" at bounding box center [800, 134] width 18 height 18
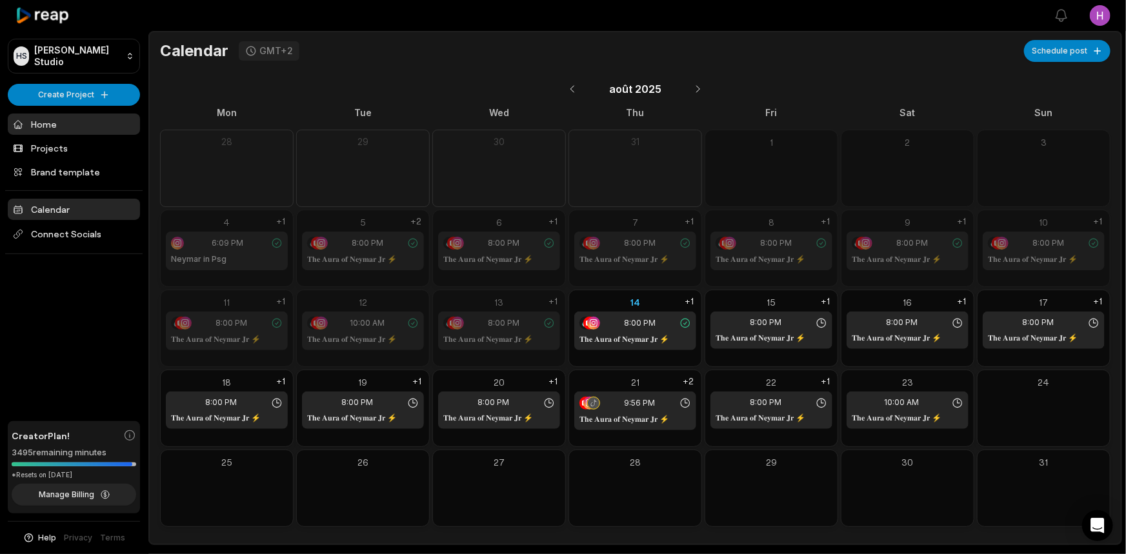
click at [76, 132] on link "Home" at bounding box center [74, 124] width 132 height 21
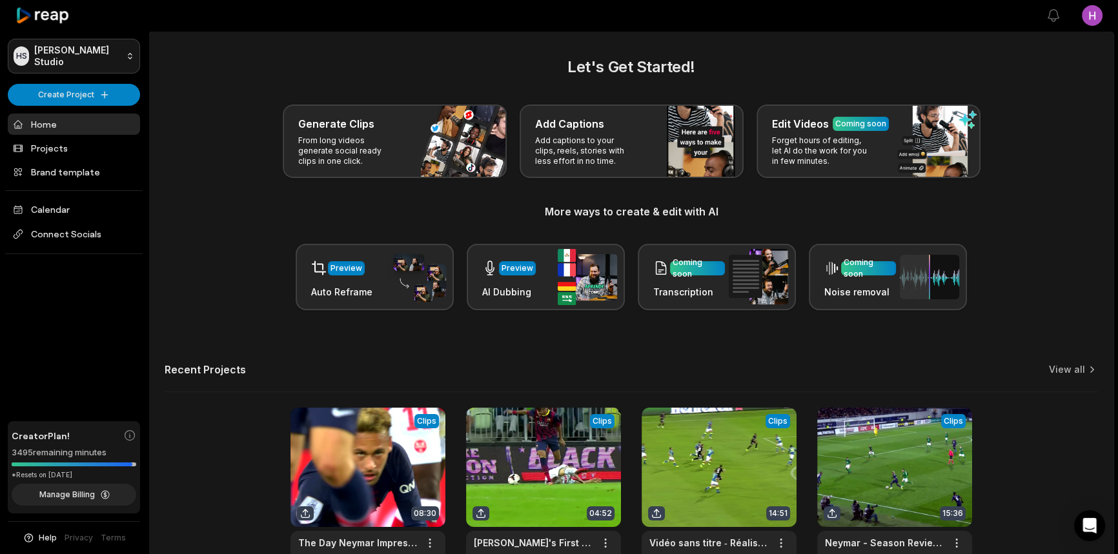
click at [104, 52] on html "[PERSON_NAME] Studio Create Project Home Projects Brand template Calendar Conne…" at bounding box center [559, 277] width 1118 height 554
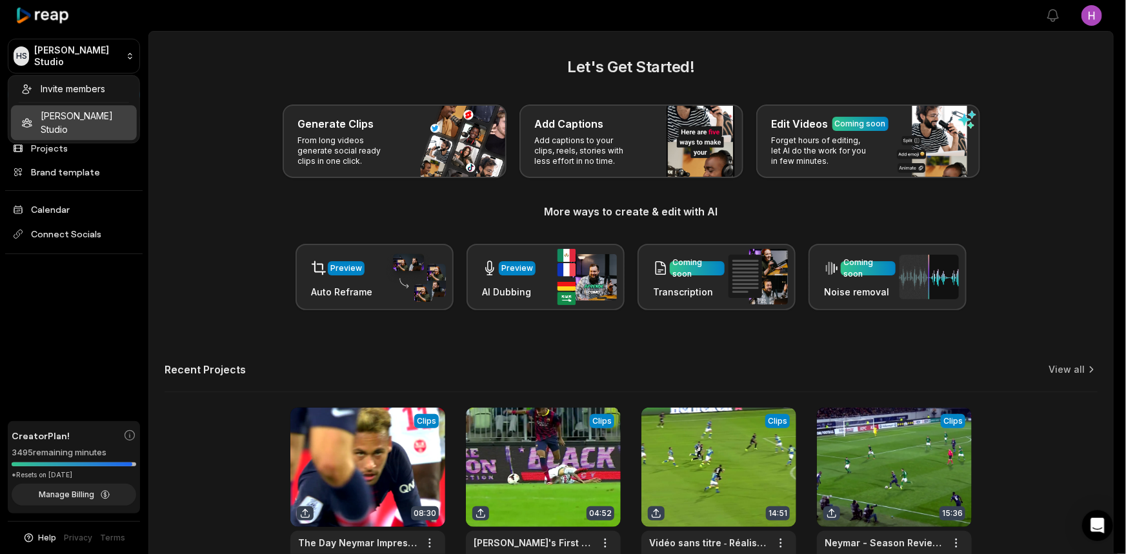
click at [105, 54] on html "[PERSON_NAME] Studio Create Project Home Projects Brand template Calendar Conne…" at bounding box center [563, 277] width 1126 height 554
click at [81, 85] on div "Invite members" at bounding box center [74, 88] width 126 height 21
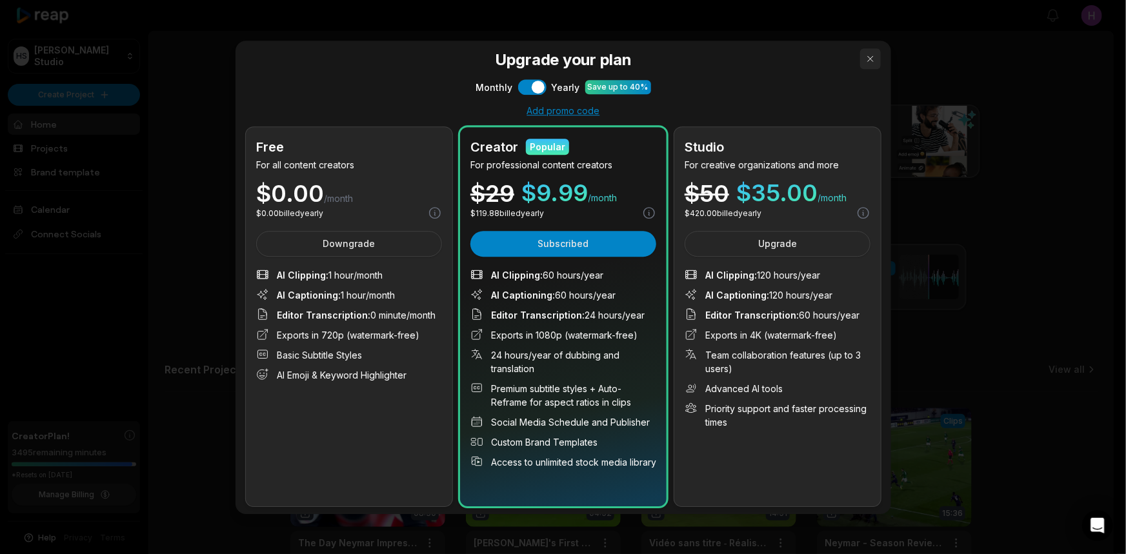
click at [871, 57] on button "button" at bounding box center [870, 58] width 21 height 21
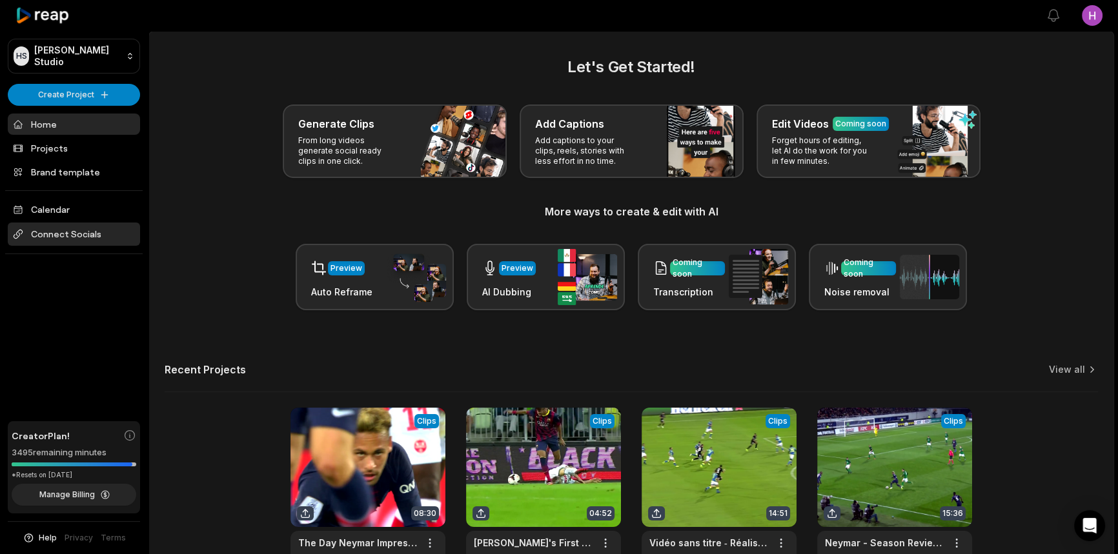
click at [83, 230] on span "Connect Socials" at bounding box center [74, 234] width 132 height 23
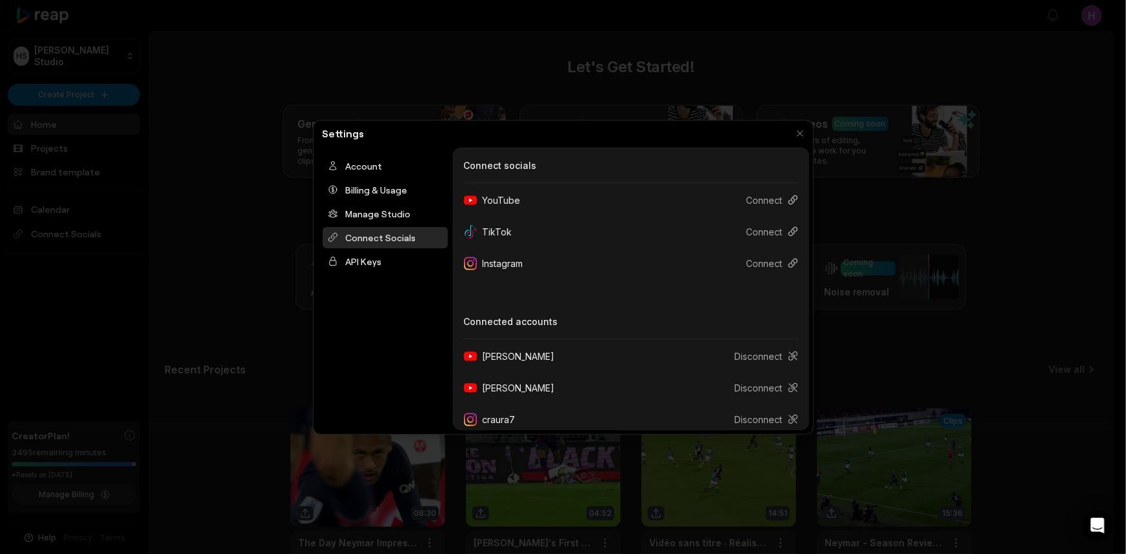
scroll to position [201, 0]
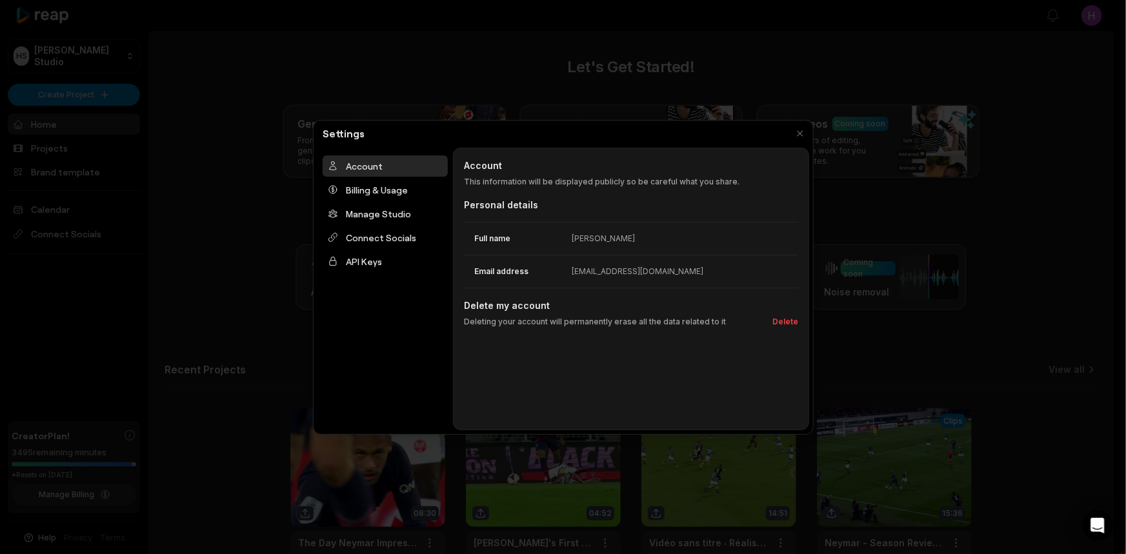
click at [1116, 53] on div at bounding box center [563, 277] width 1126 height 554
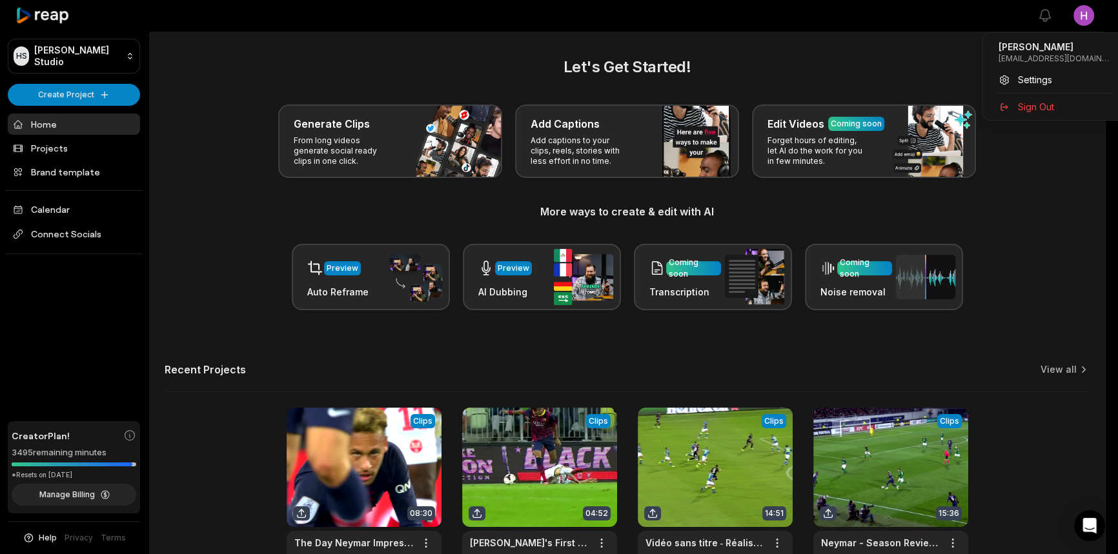
click at [1093, 15] on html "[PERSON_NAME] Studio Create Project Home Projects Brand template Calendar Conne…" at bounding box center [559, 277] width 1118 height 554
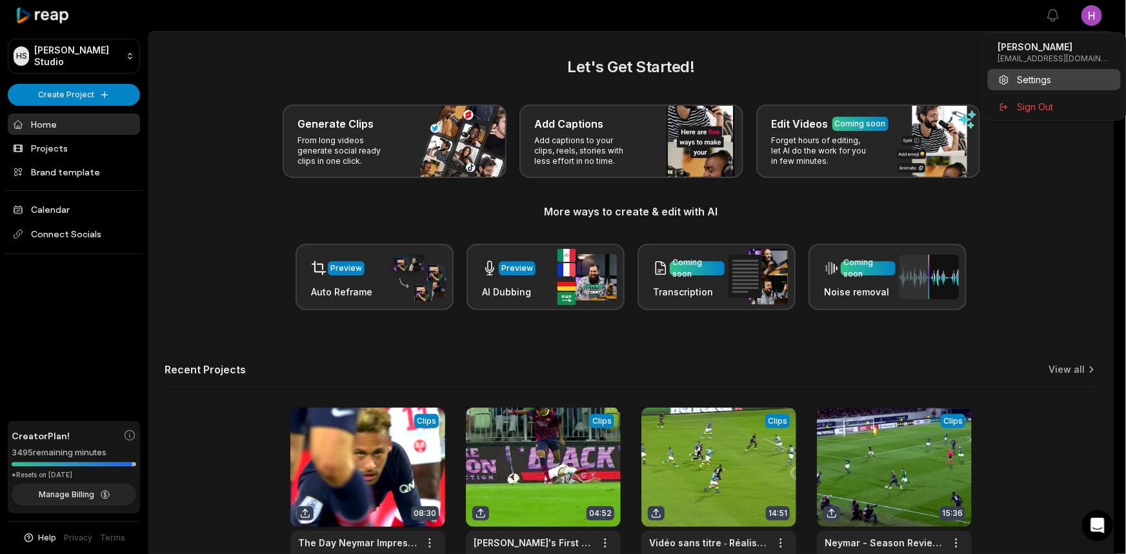
click at [1038, 83] on span "Settings" at bounding box center [1035, 80] width 34 height 14
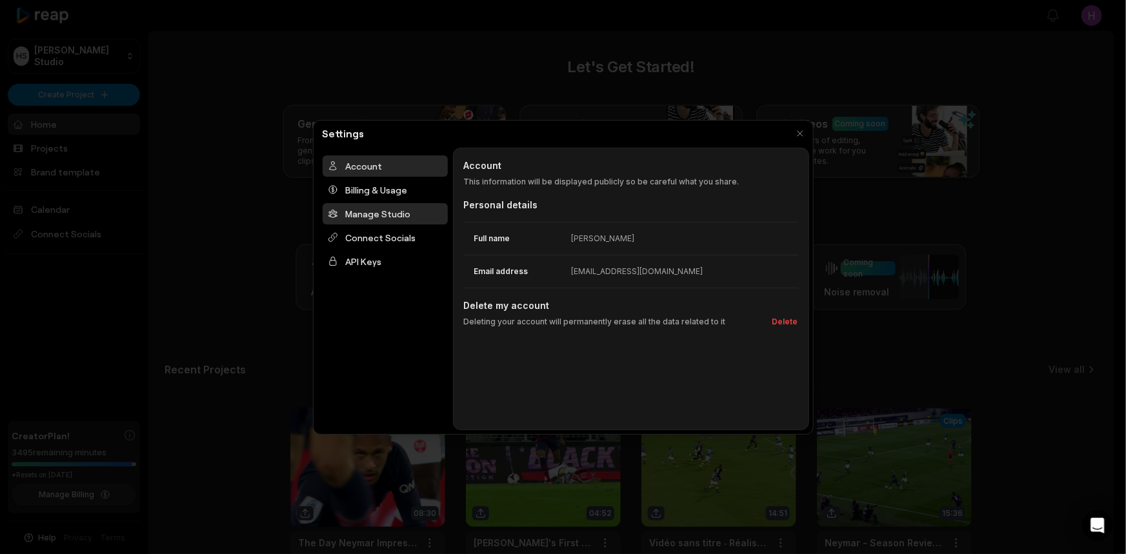
click at [391, 212] on div "Manage Studio" at bounding box center [385, 213] width 125 height 21
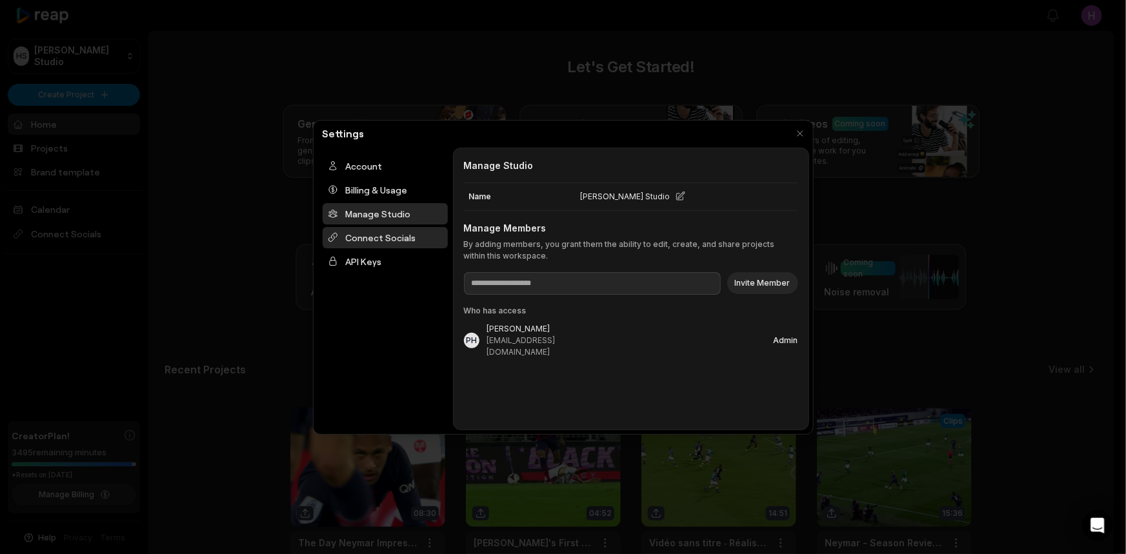
click at [381, 232] on div "Connect Socials" at bounding box center [385, 237] width 125 height 21
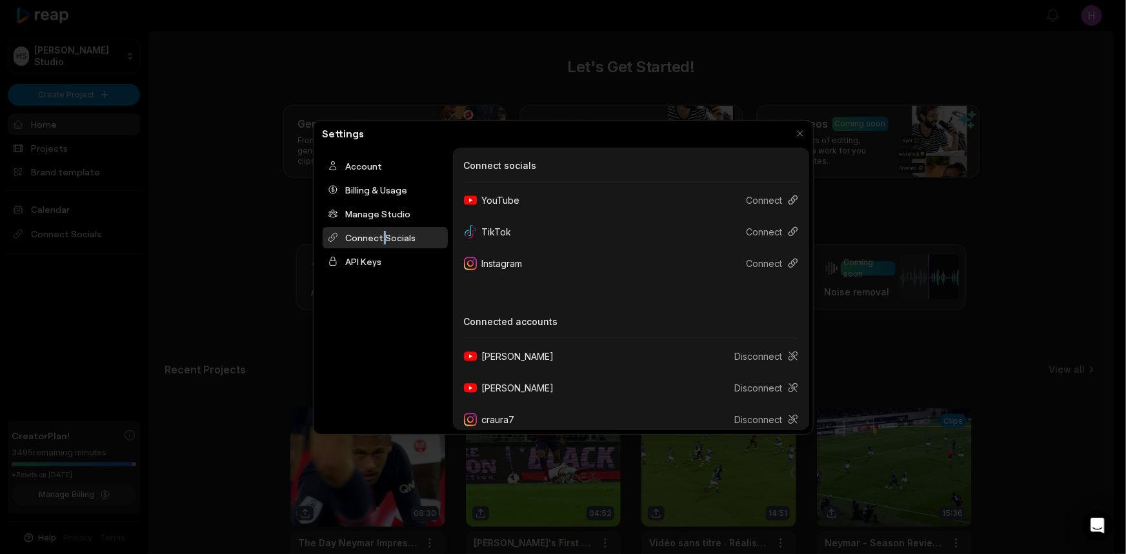
scroll to position [117, 0]
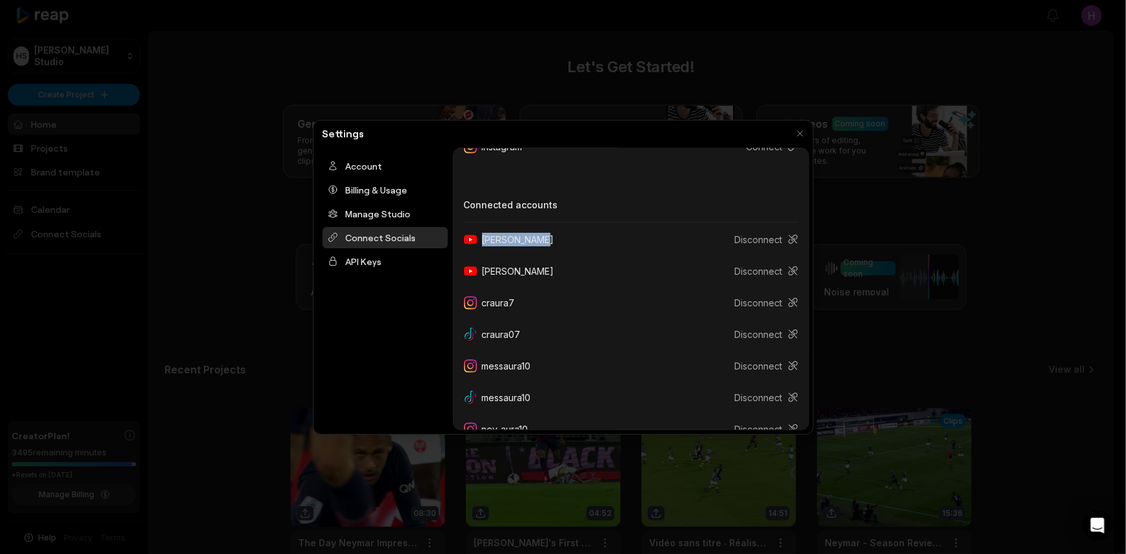
drag, startPoint x: 542, startPoint y: 244, endPoint x: 547, endPoint y: 238, distance: 7.8
click at [540, 244] on div "[PERSON_NAME]" at bounding box center [514, 240] width 101 height 24
drag, startPoint x: 554, startPoint y: 234, endPoint x: 516, endPoint y: 238, distance: 38.3
click at [516, 238] on div "[PERSON_NAME]" at bounding box center [514, 240] width 101 height 24
click at [534, 222] on div at bounding box center [631, 222] width 334 height 1
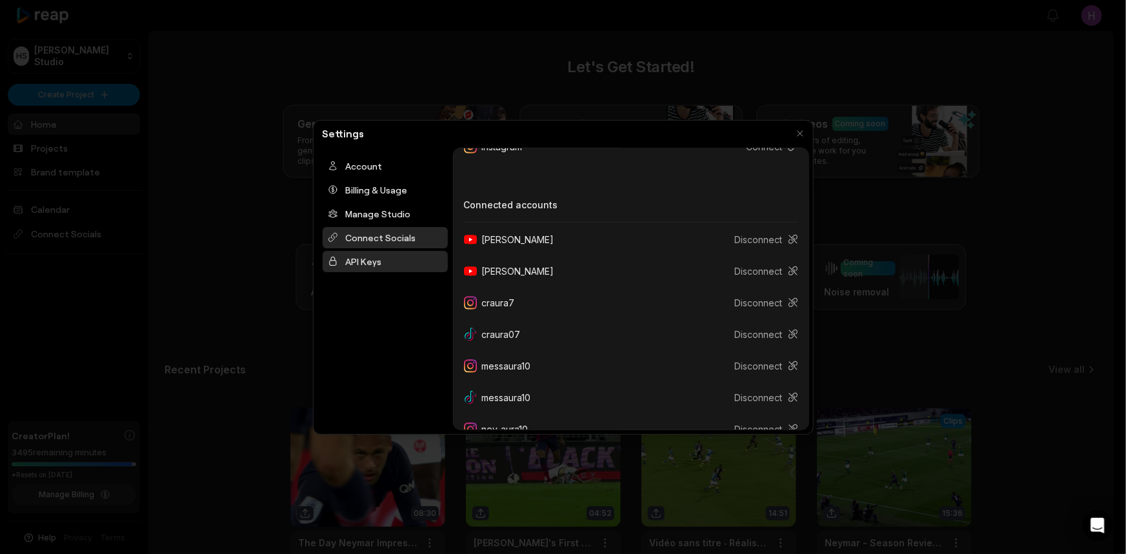
click at [373, 256] on div "API Keys" at bounding box center [385, 261] width 125 height 21
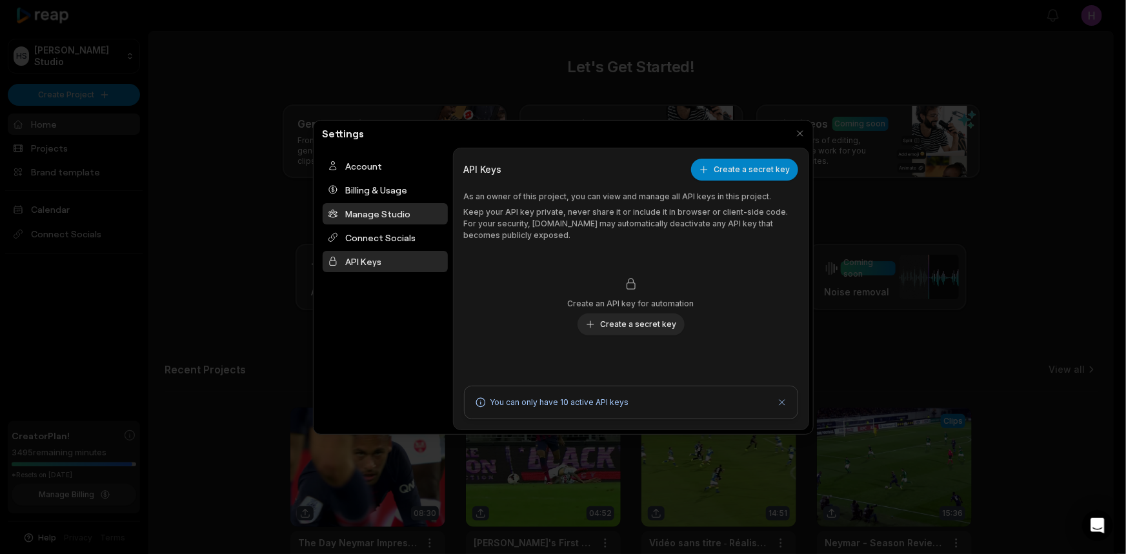
click at [390, 218] on div "Manage Studio" at bounding box center [385, 213] width 125 height 21
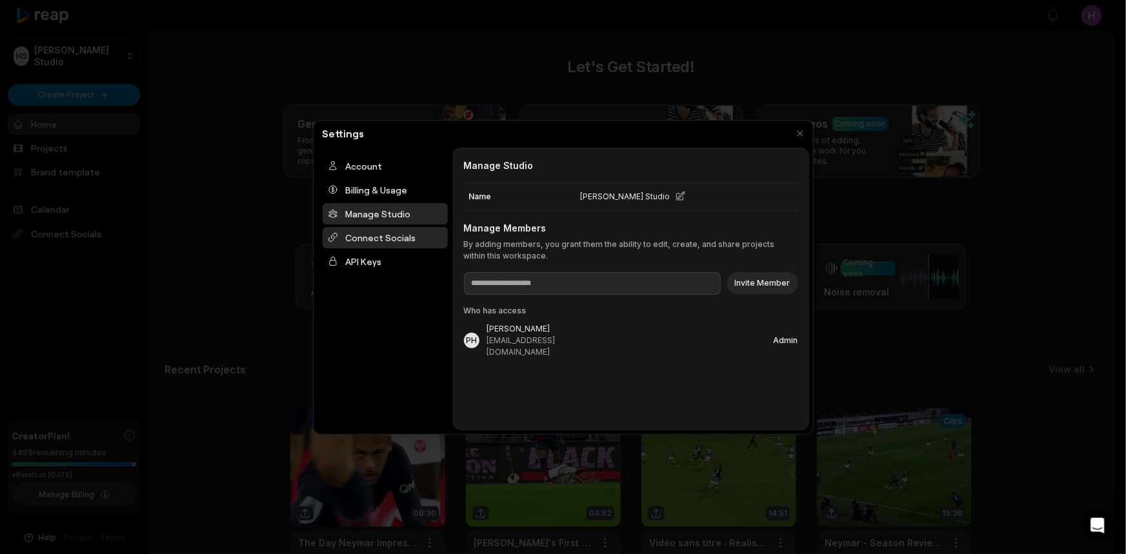
click at [412, 240] on div "Connect Socials" at bounding box center [385, 237] width 125 height 21
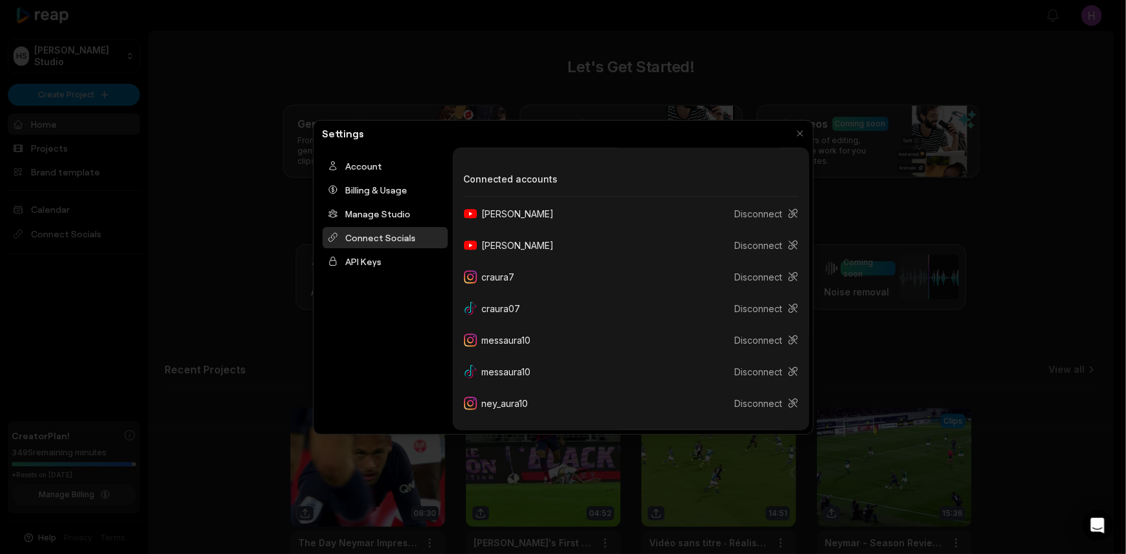
scroll to position [201, 0]
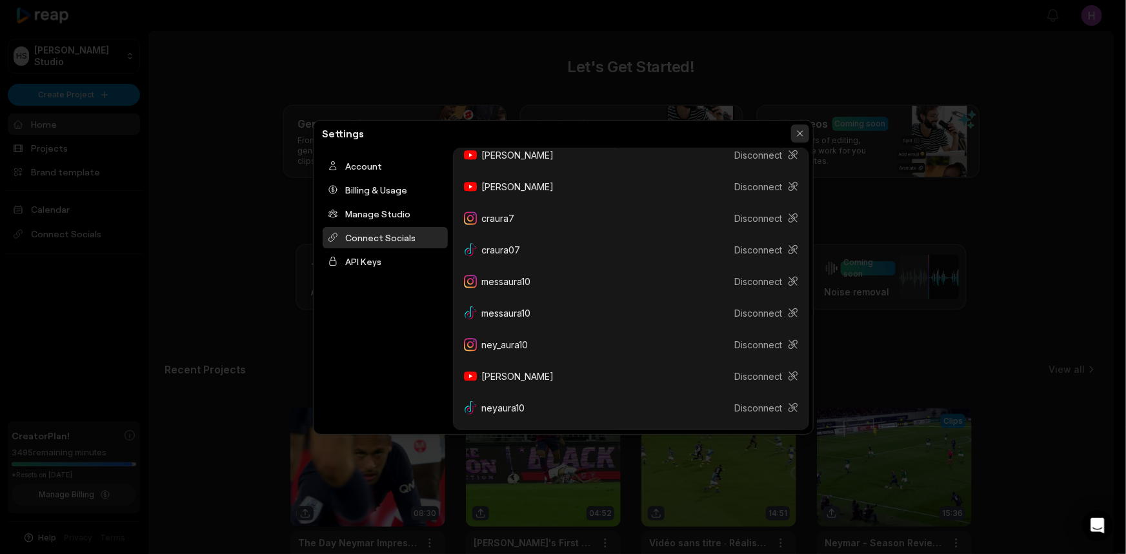
click at [800, 136] on button "button" at bounding box center [800, 134] width 18 height 18
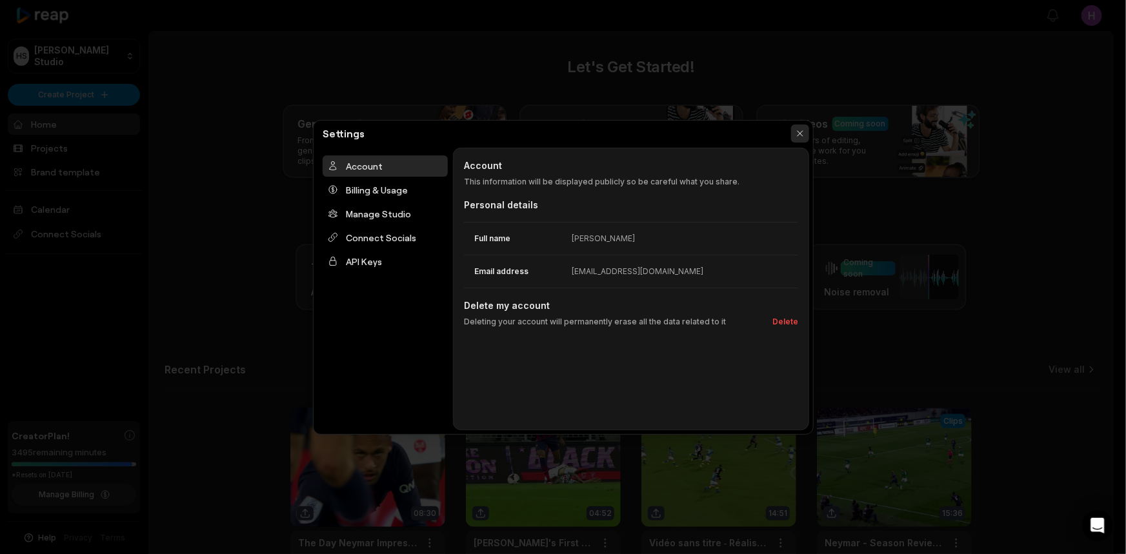
scroll to position [0, 0]
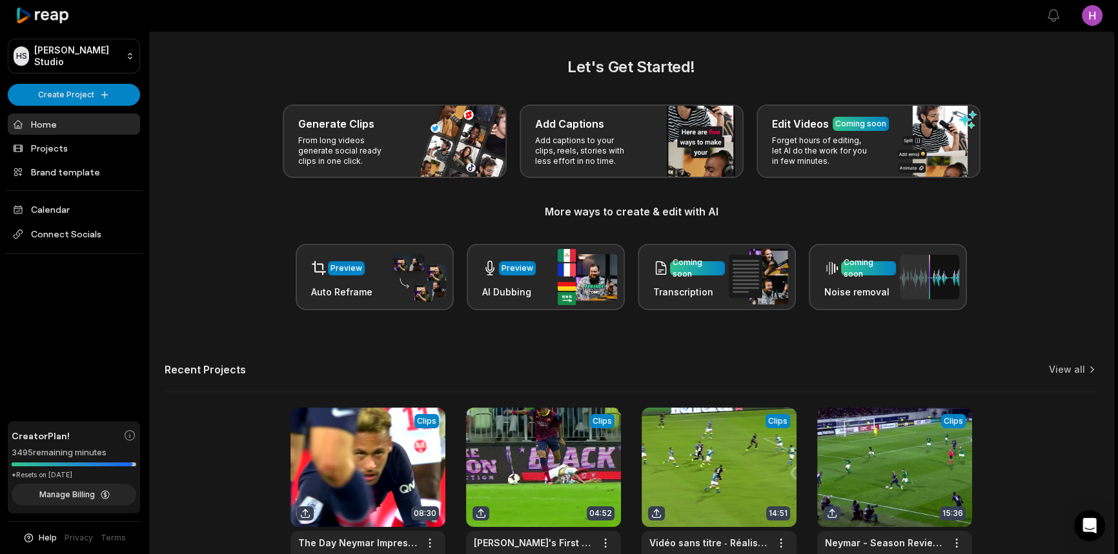
click at [1098, 10] on html "[PERSON_NAME] Studio Create Project Home Projects Brand template Calendar Conne…" at bounding box center [559, 277] width 1118 height 554
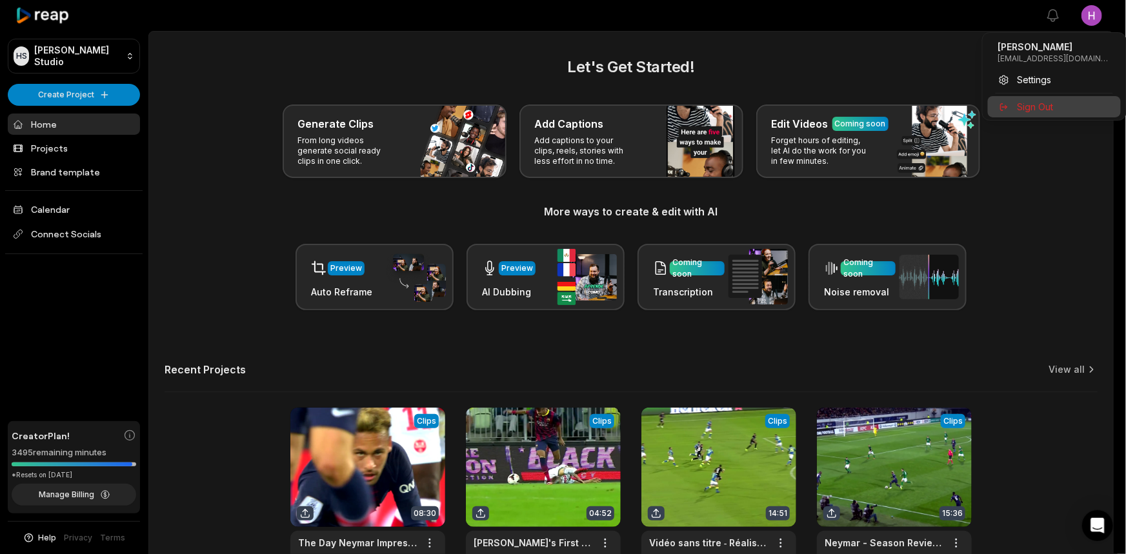
click at [1071, 97] on div "Sign Out" at bounding box center [1054, 106] width 133 height 21
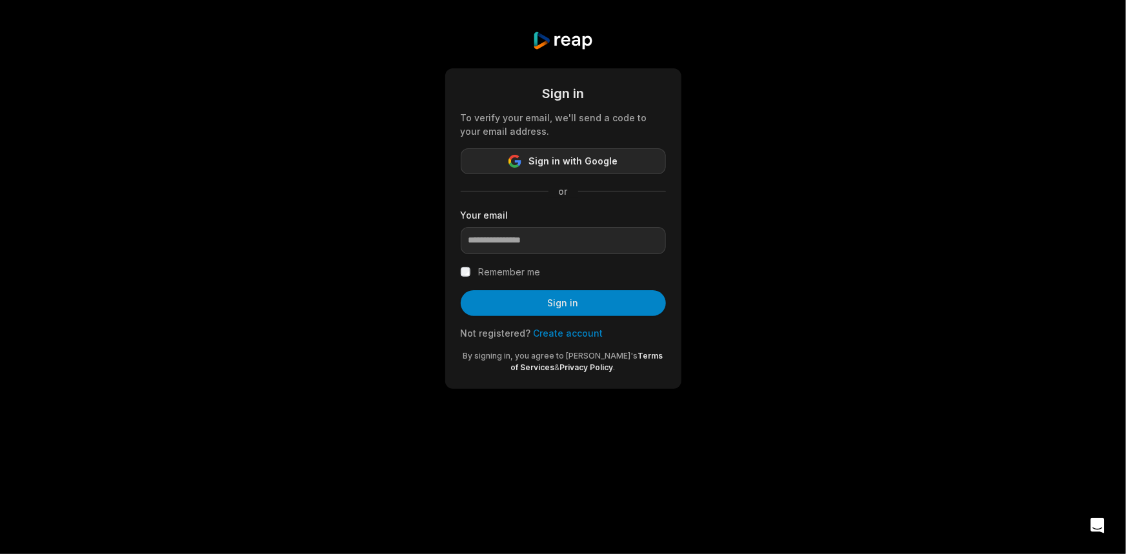
click at [587, 162] on span "Sign in with Google" at bounding box center [573, 161] width 89 height 15
